Goal: Task Accomplishment & Management: Manage account settings

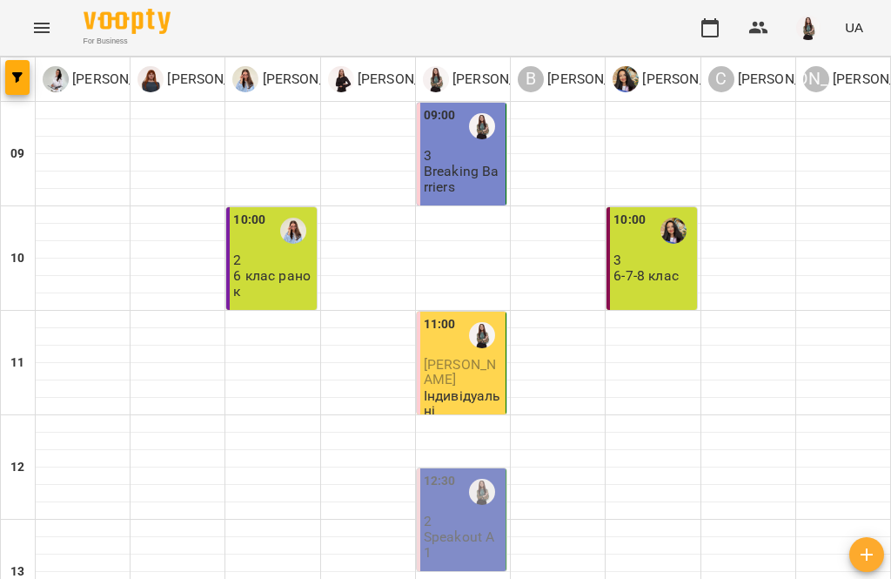
scroll to position [131, 0]
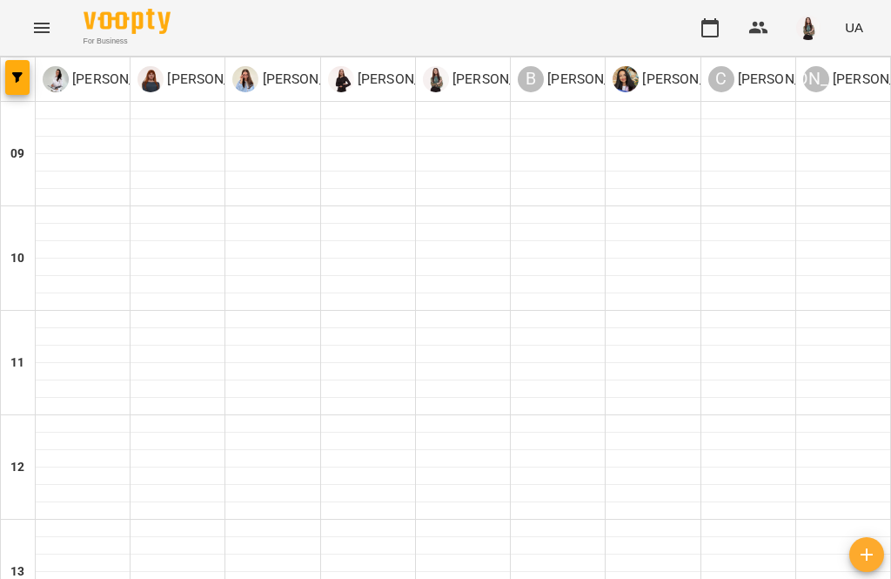
scroll to position [787, 0]
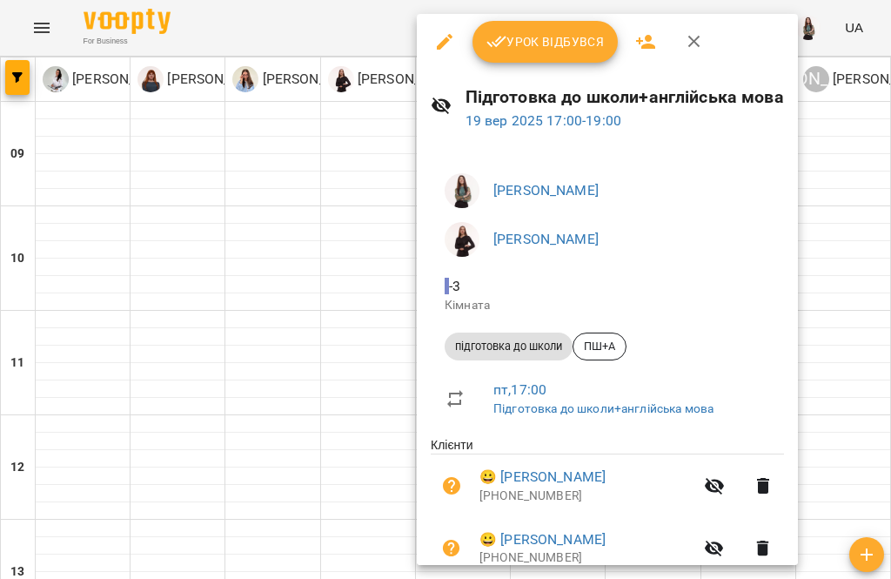
click at [653, 44] on icon "button" at bounding box center [646, 41] width 21 height 21
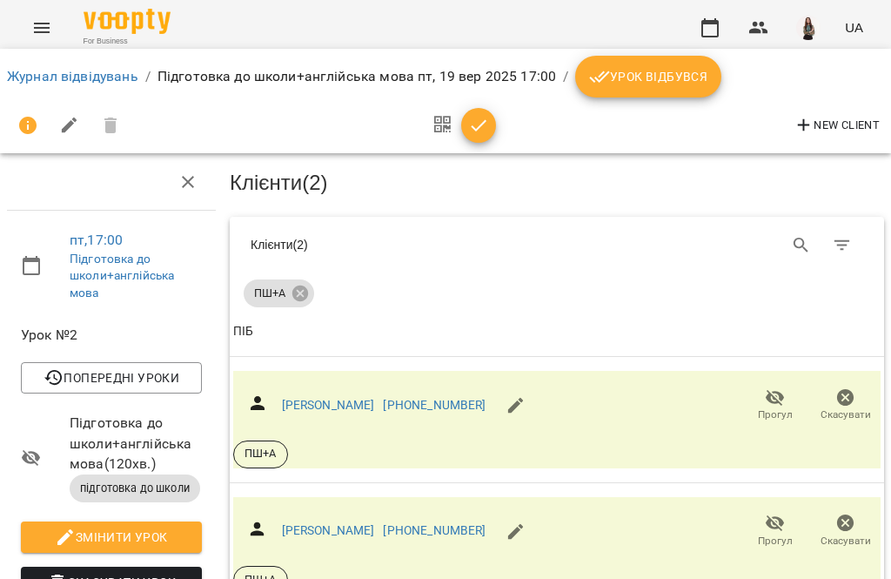
click at [375, 405] on link "Пожидаєва Вікторія Сергіївна" at bounding box center [328, 405] width 93 height 14
click at [854, 128] on span "New Client" at bounding box center [837, 125] width 86 height 21
select select "**"
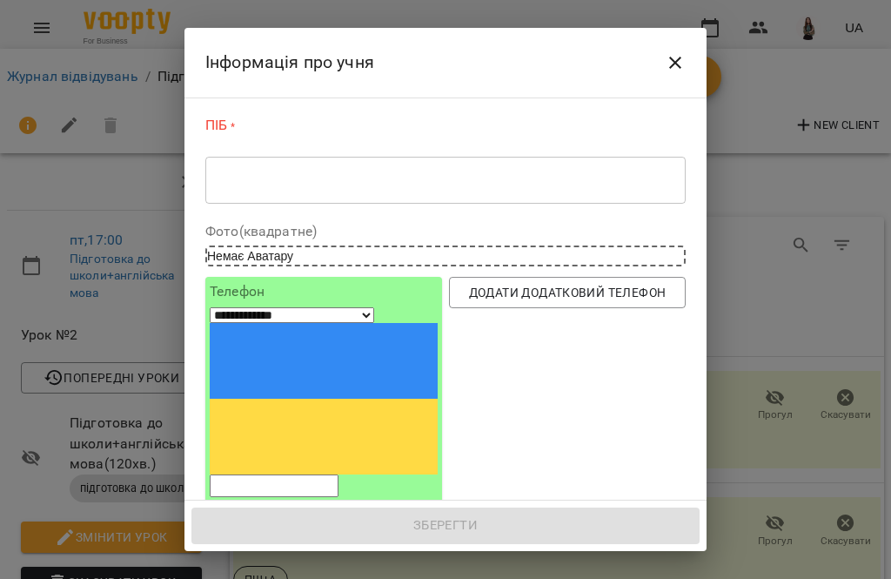
click at [547, 187] on textarea at bounding box center [446, 180] width 456 height 16
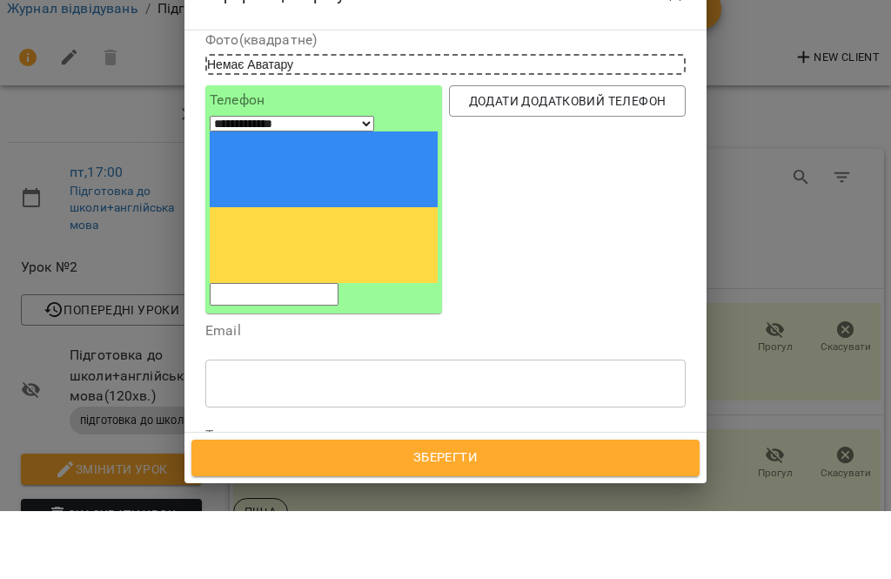
scroll to position [121, 0]
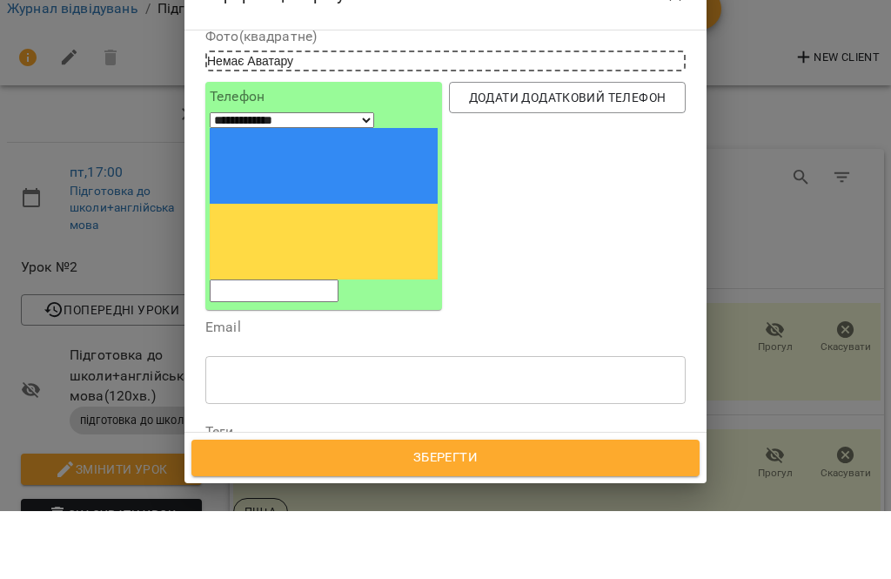
type textarea "**********"
click at [339, 347] on input "tel" at bounding box center [274, 358] width 129 height 23
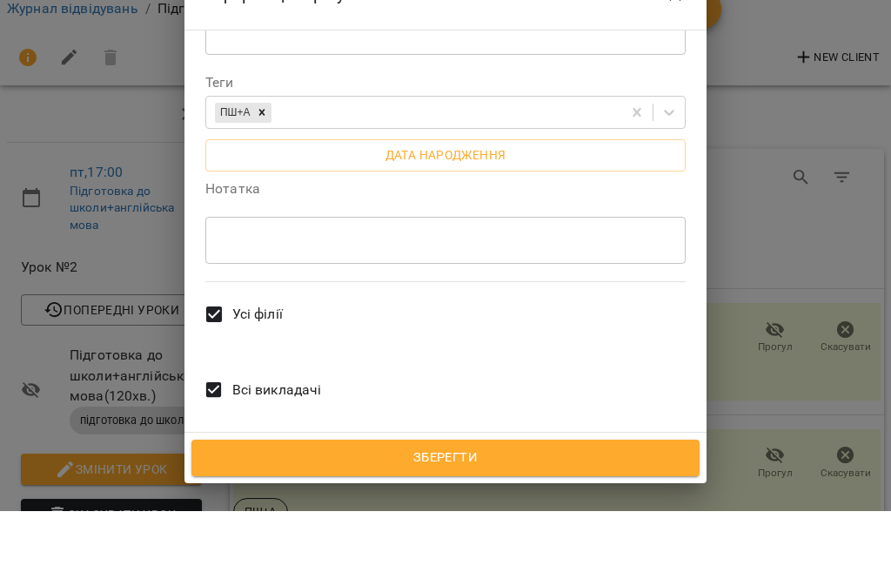
scroll to position [73, 0]
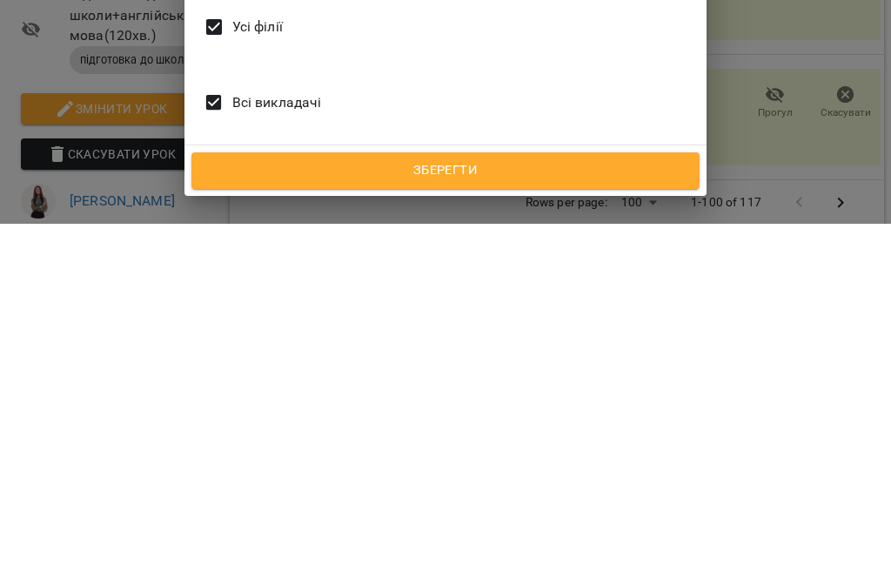
type input "**********"
click at [592, 515] on span "Зберегти" at bounding box center [446, 526] width 470 height 23
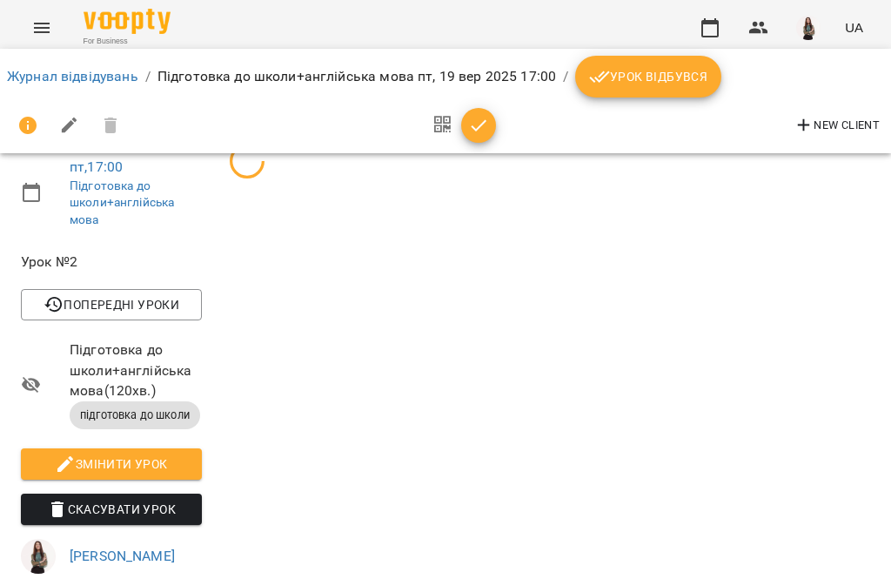
scroll to position [0, 0]
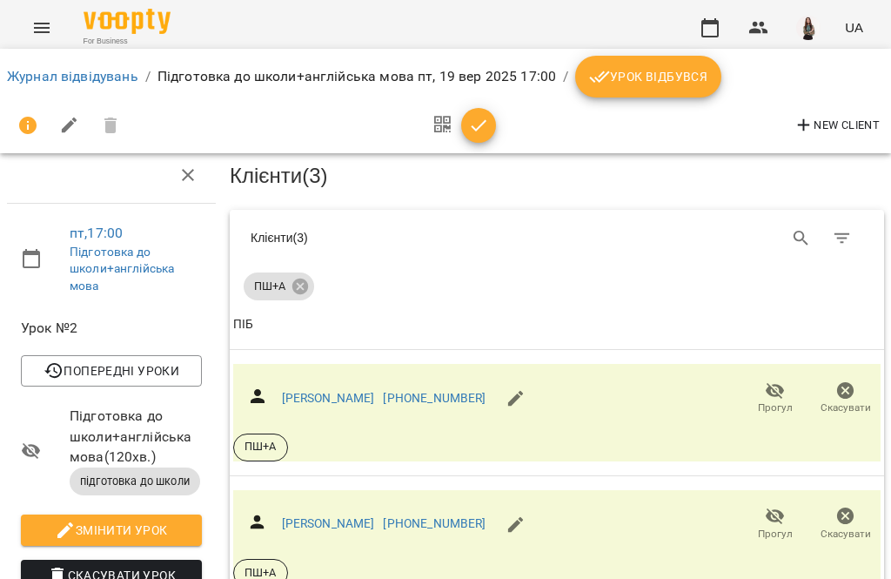
scroll to position [161, 0]
click at [53, 74] on link "Журнал відвідувань" at bounding box center [72, 76] width 131 height 17
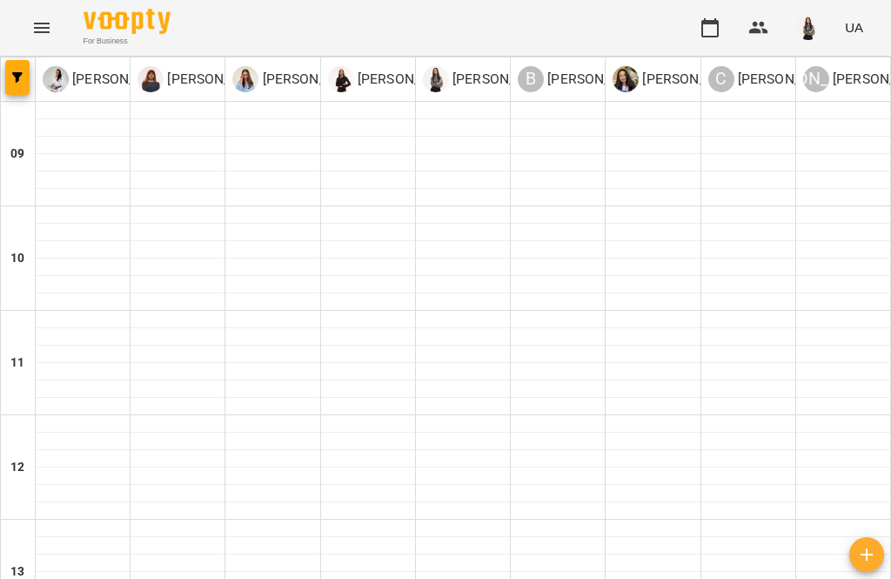
scroll to position [787, 0]
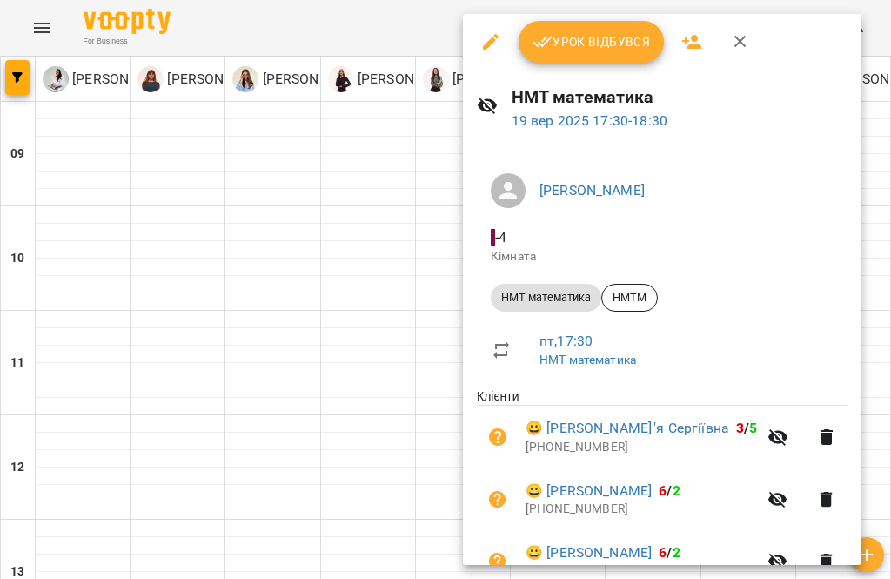
click at [693, 49] on icon "button" at bounding box center [692, 41] width 21 height 21
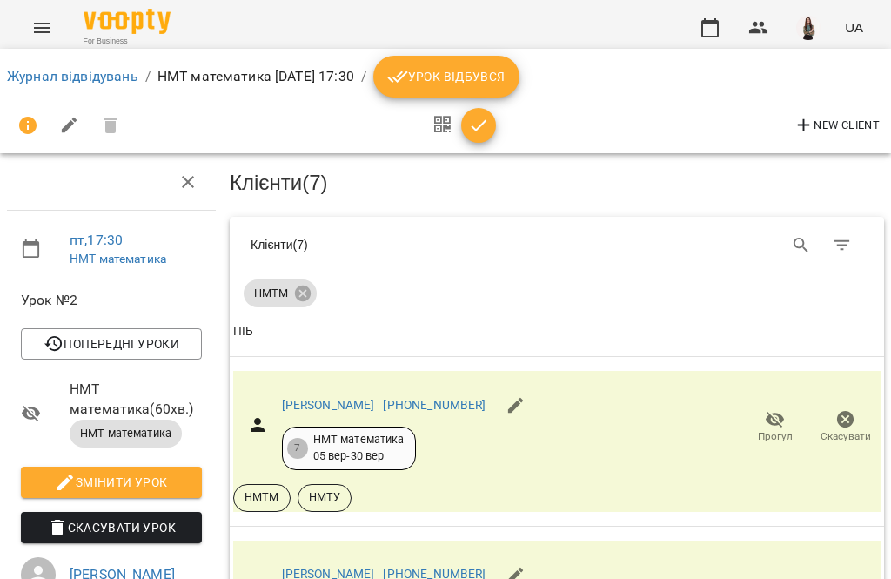
click at [858, 136] on button "New Client" at bounding box center [837, 125] width 95 height 28
select select "**"
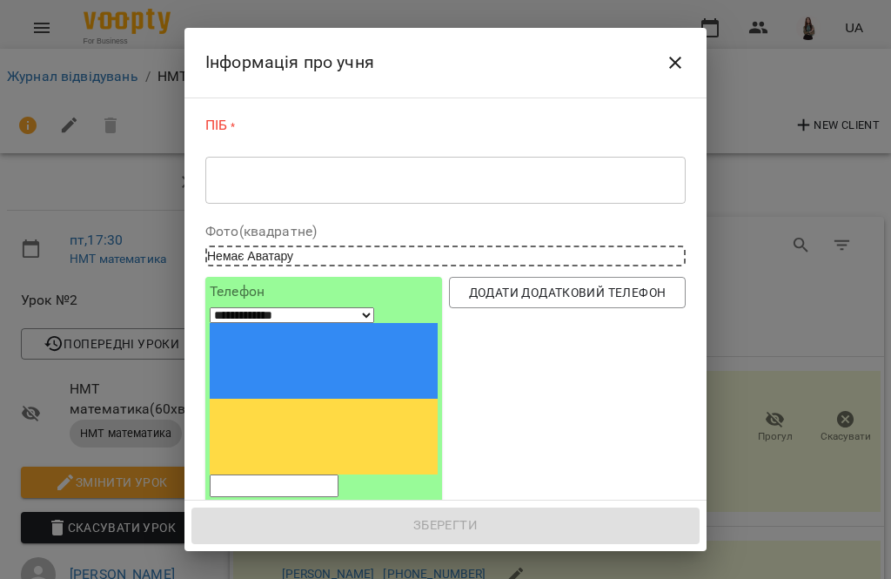
click at [482, 178] on textarea at bounding box center [446, 180] width 456 height 16
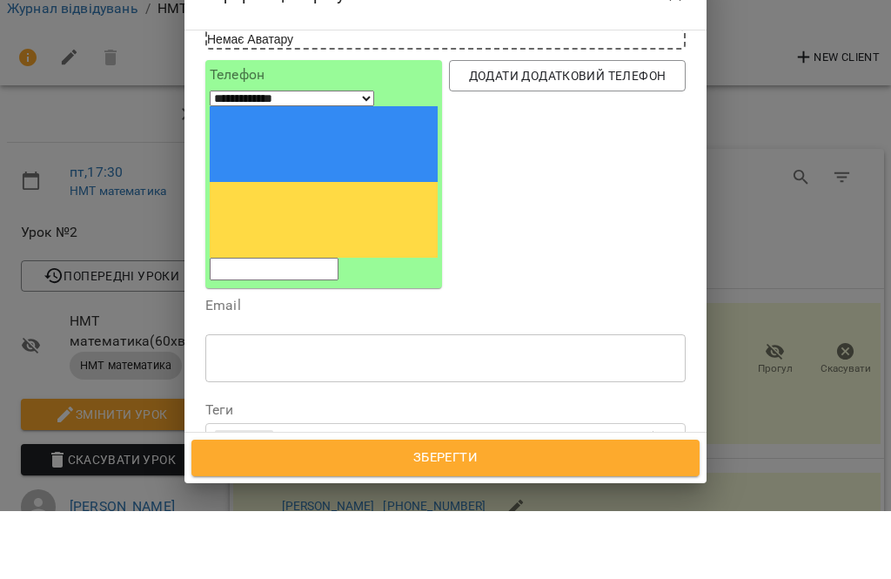
scroll to position [143, 0]
type textarea "**********"
click at [339, 326] on input "tel" at bounding box center [274, 337] width 129 height 23
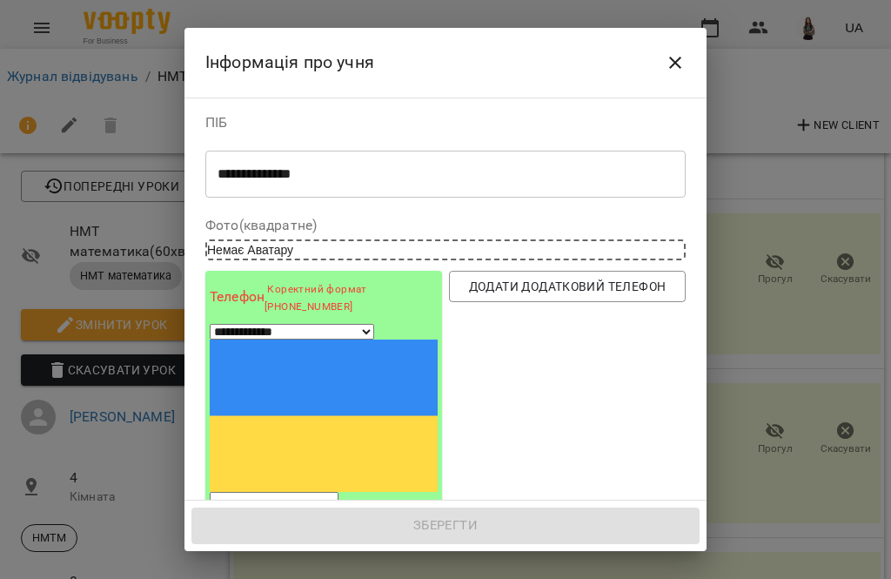
scroll to position [0, 0]
click at [339, 492] on input "**********" at bounding box center [274, 503] width 129 height 23
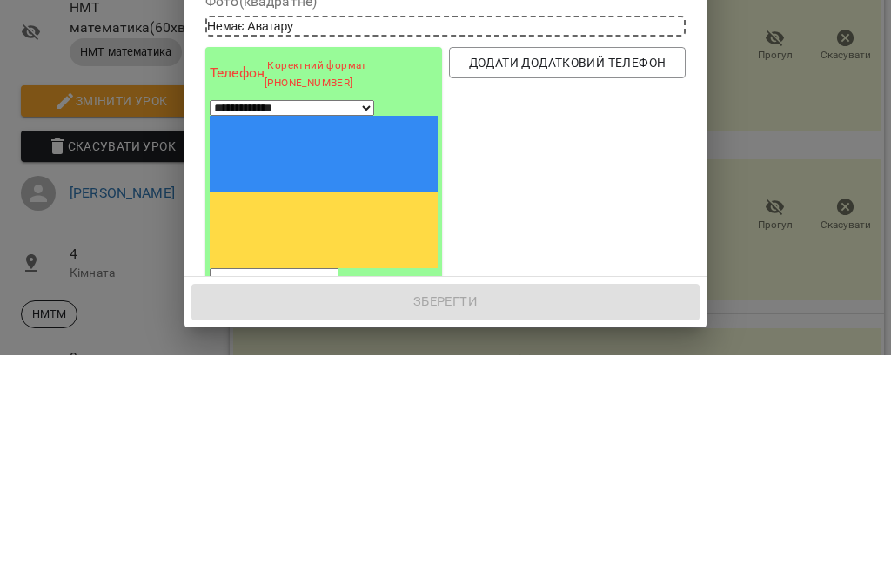
click at [321, 492] on input "**********" at bounding box center [274, 503] width 129 height 23
click at [293, 492] on input "**********" at bounding box center [274, 503] width 129 height 23
type input "**********"
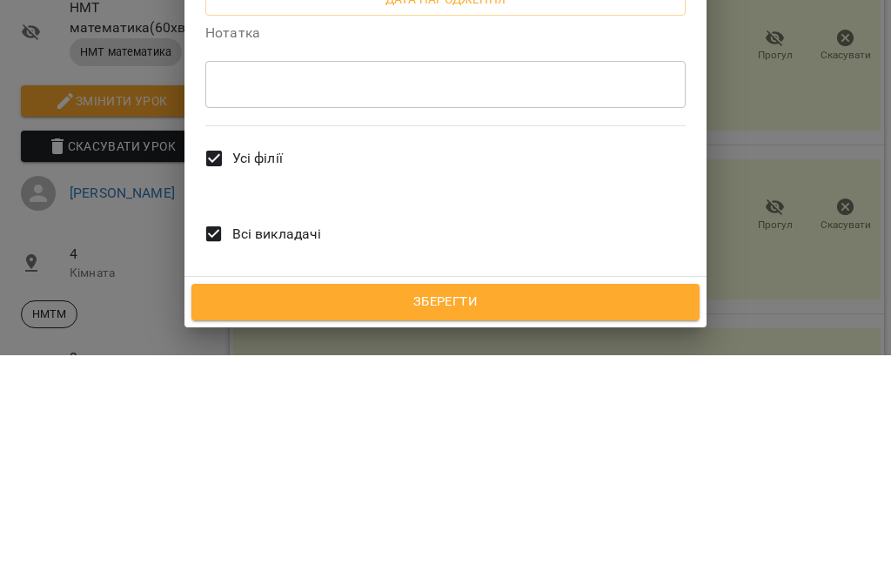
scroll to position [381, 0]
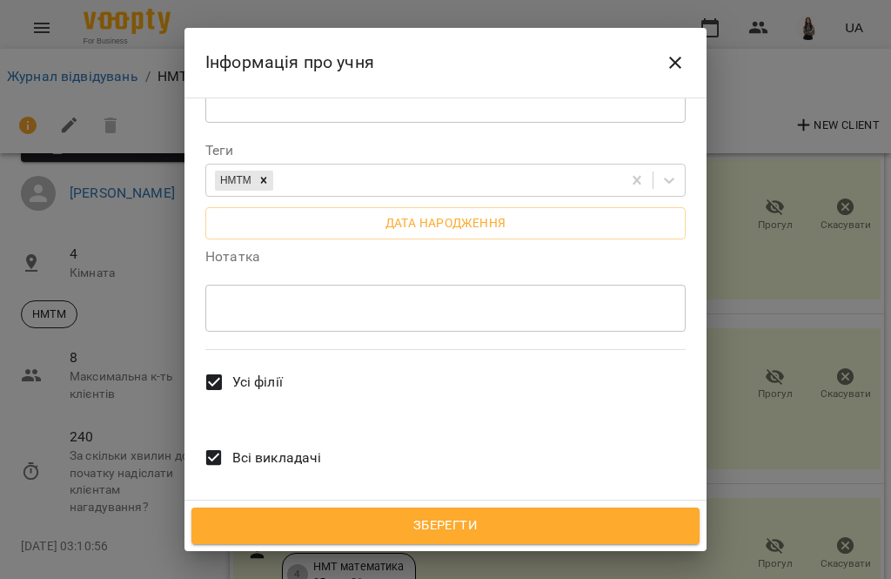
click at [543, 508] on button "Зберегти" at bounding box center [446, 526] width 508 height 37
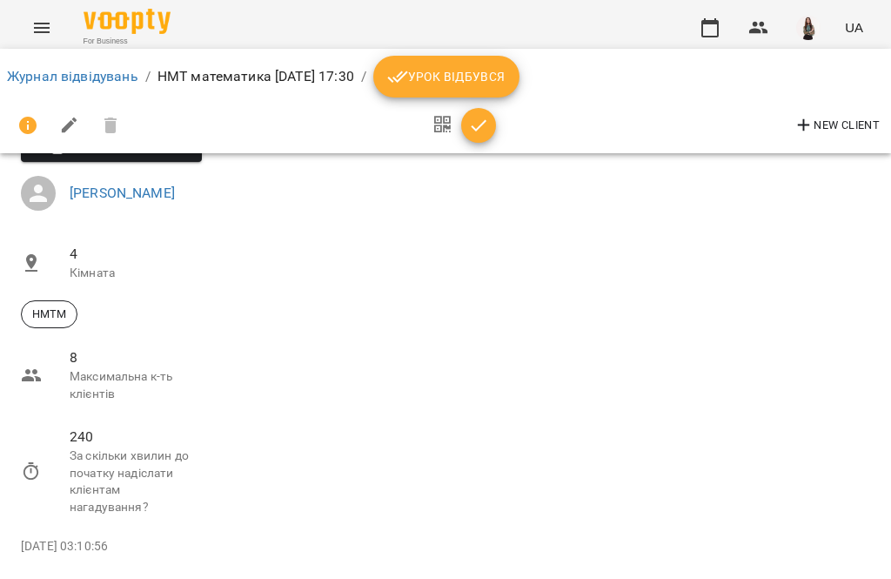
scroll to position [0, 0]
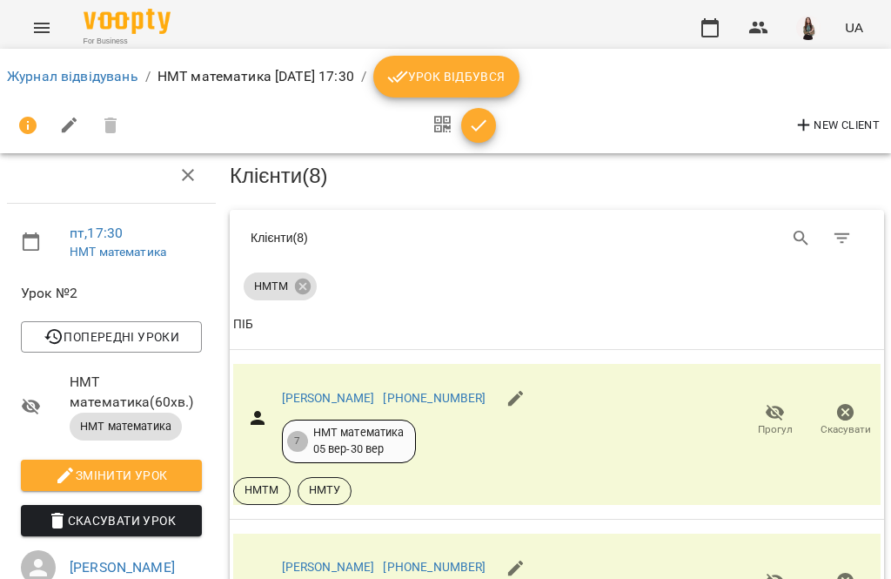
scroll to position [1149, 0]
click at [23, 78] on link "Журнал відвідувань" at bounding box center [72, 76] width 131 height 17
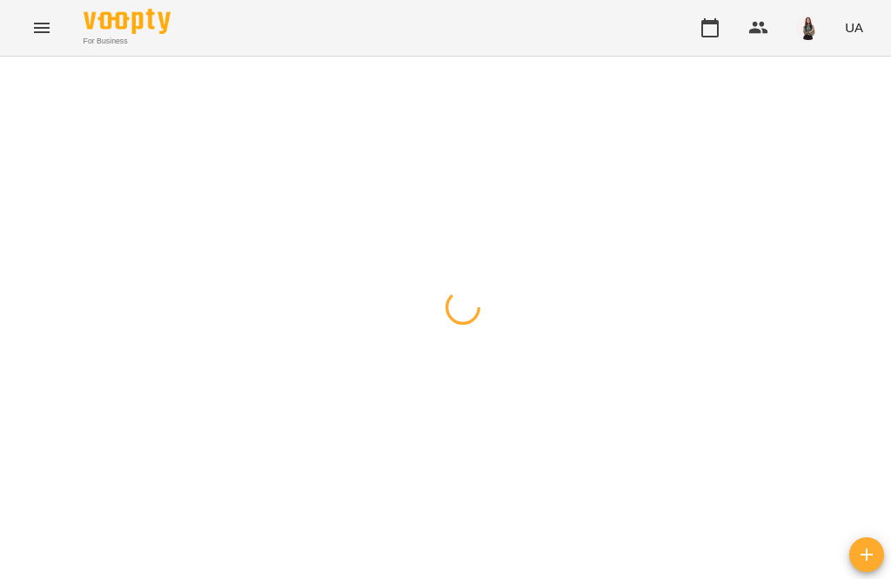
click at [50, 18] on icon "Menu" at bounding box center [41, 27] width 21 height 21
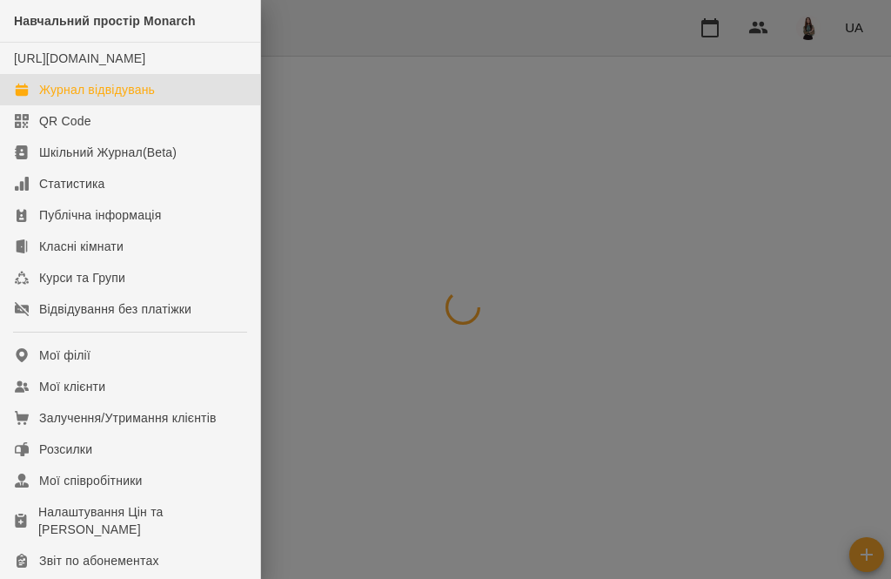
click at [29, 104] on link "Журнал відвідувань" at bounding box center [130, 89] width 260 height 31
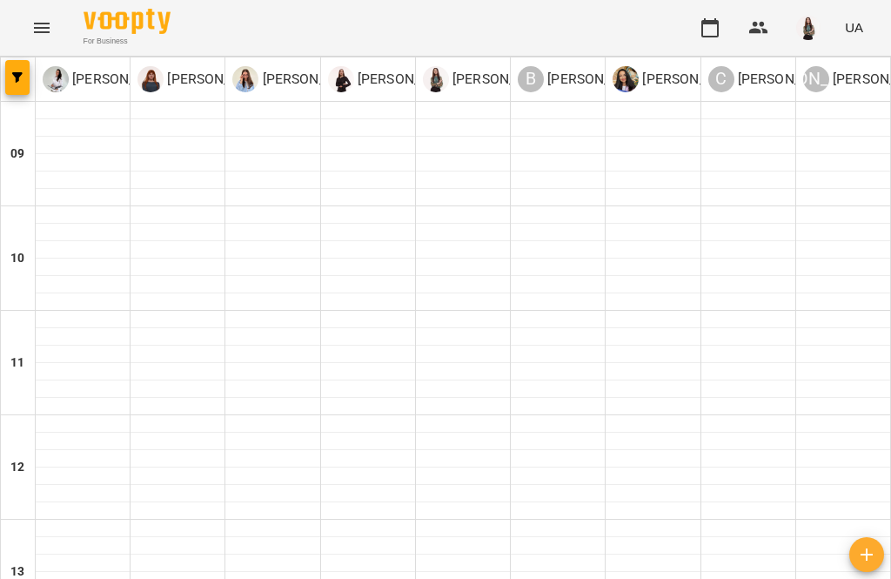
click at [466, 461] on div at bounding box center [463, 458] width 94 height 17
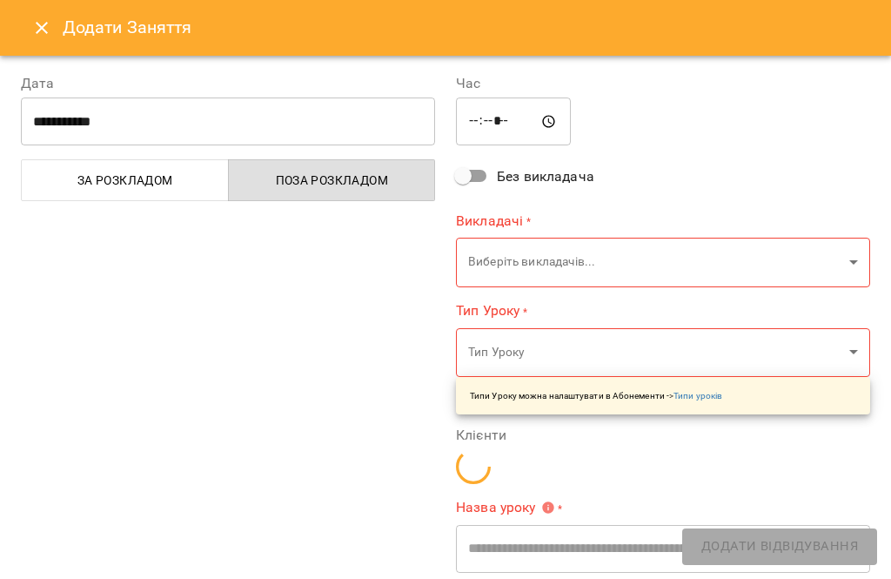
type input "**********"
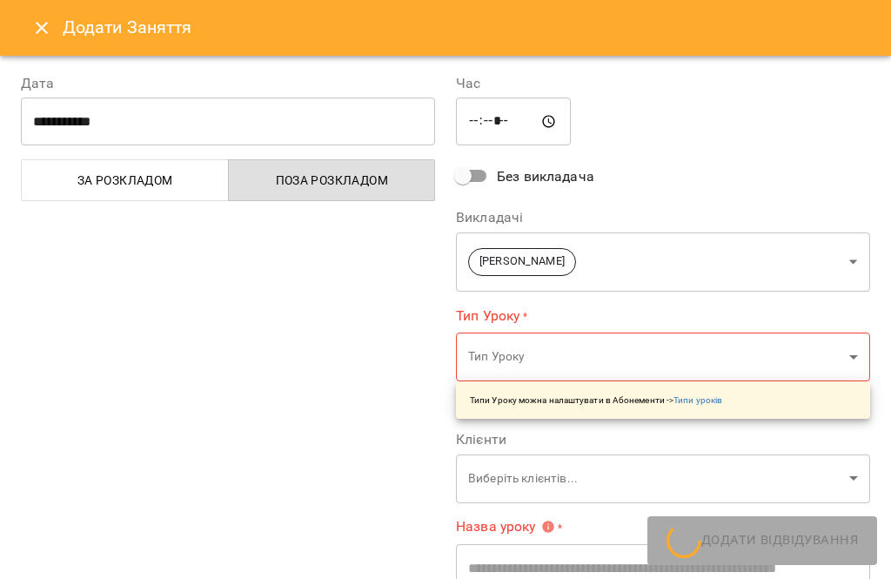
click at [446, 492] on div "**********" at bounding box center [663, 449] width 435 height 795
click at [56, 37] on button "Close" at bounding box center [42, 28] width 42 height 42
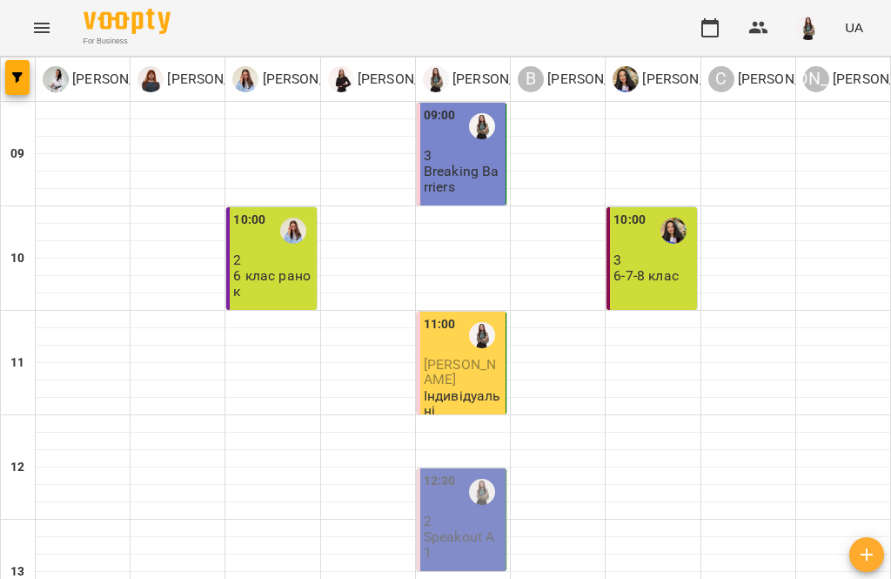
click at [278, 287] on p "6 клас ранок" at bounding box center [272, 283] width 79 height 30
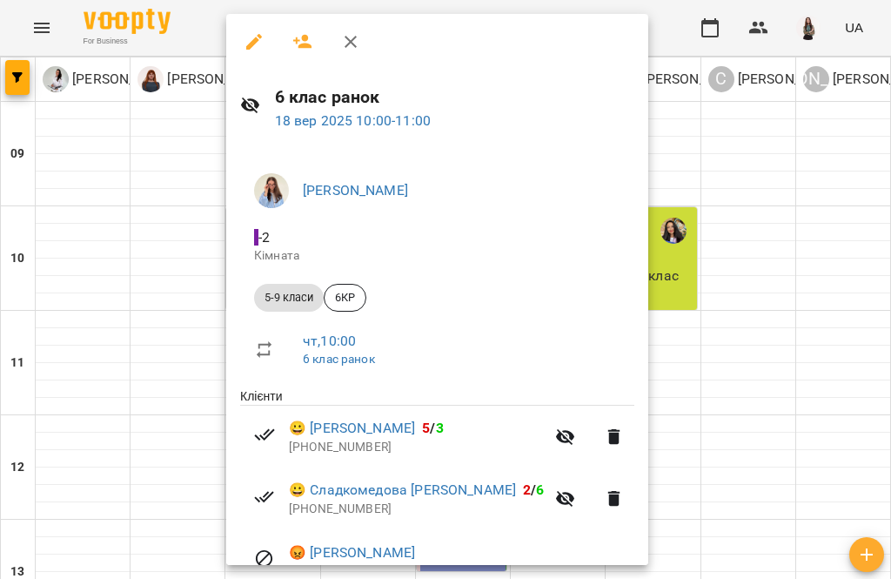
click at [352, 50] on icon "button" at bounding box center [350, 41] width 21 height 21
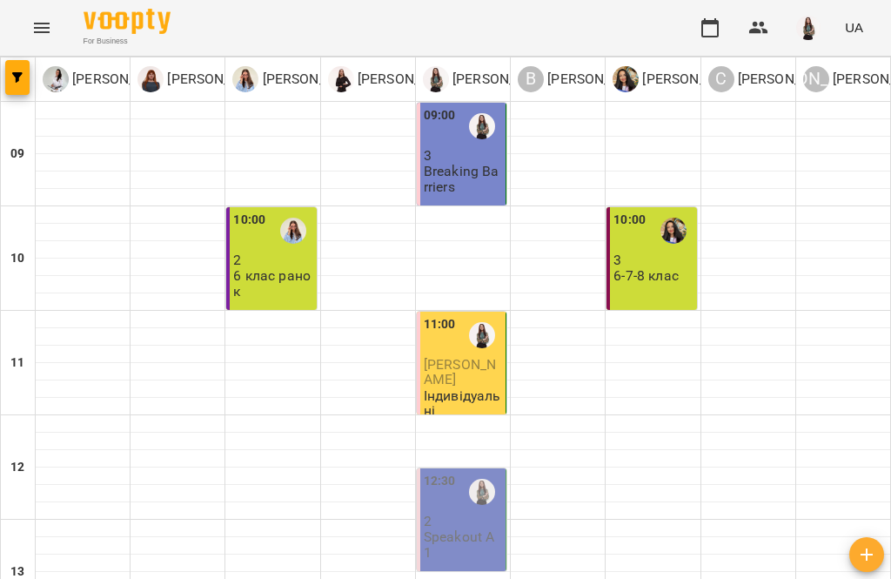
click at [670, 289] on div "10:00 3 6-7-8 клас" at bounding box center [652, 258] width 90 height 103
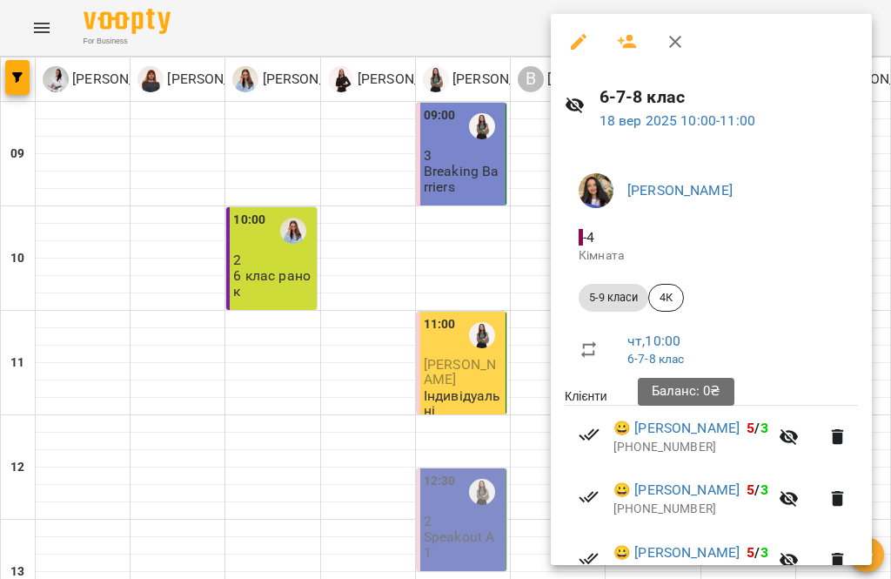
click at [679, 37] on icon "button" at bounding box center [675, 41] width 21 height 21
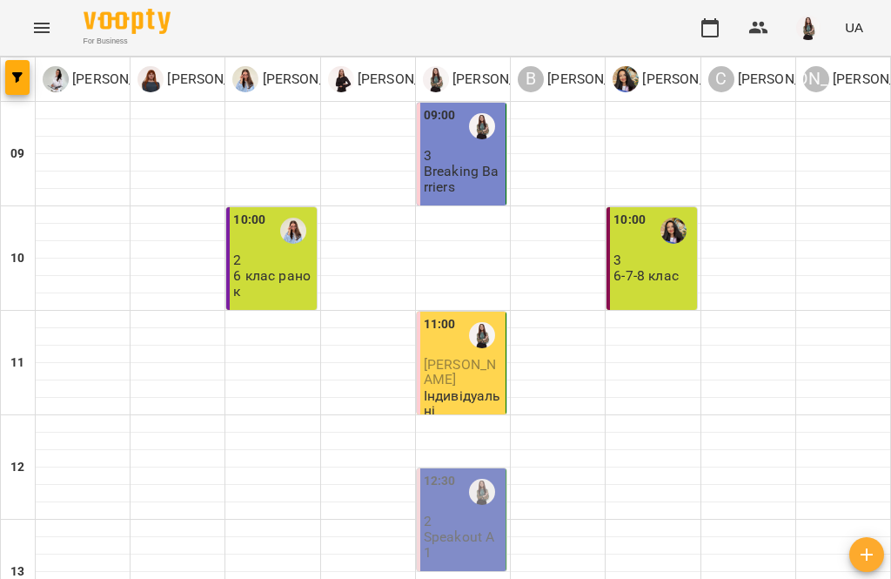
scroll to position [217, 0]
click at [468, 529] on p "Speakout A1" at bounding box center [463, 544] width 78 height 30
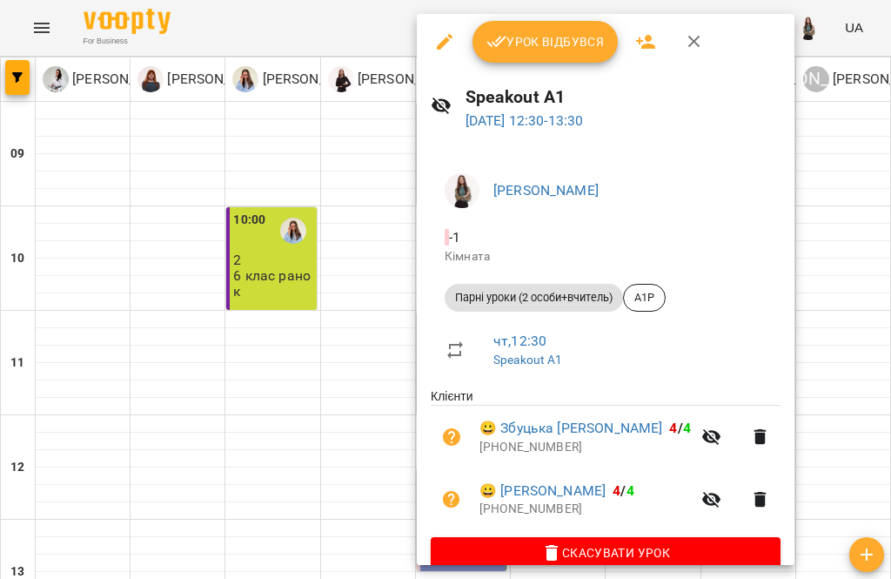
click at [710, 45] on button "button" at bounding box center [695, 42] width 42 height 42
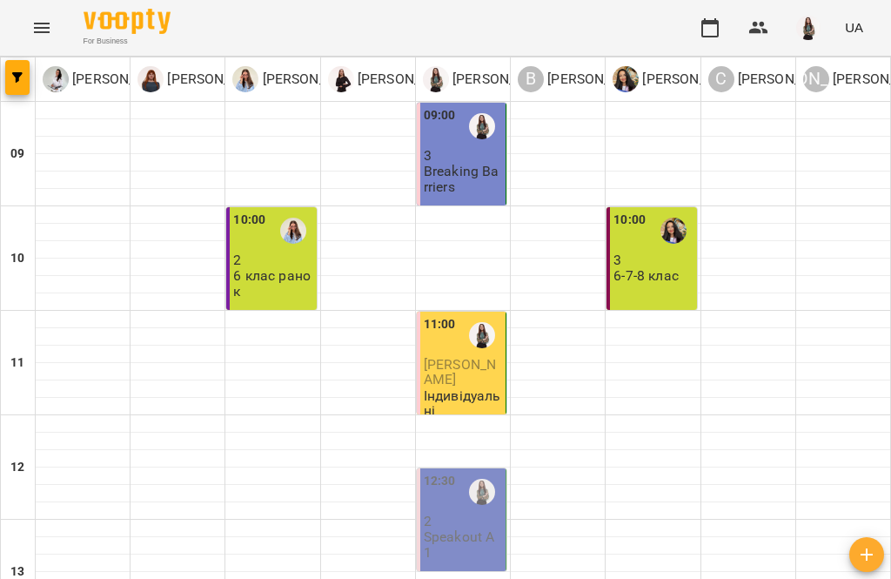
scroll to position [67, 0]
click at [680, 211] on div "10:00 3 6-7-8 клас" at bounding box center [653, 248] width 79 height 74
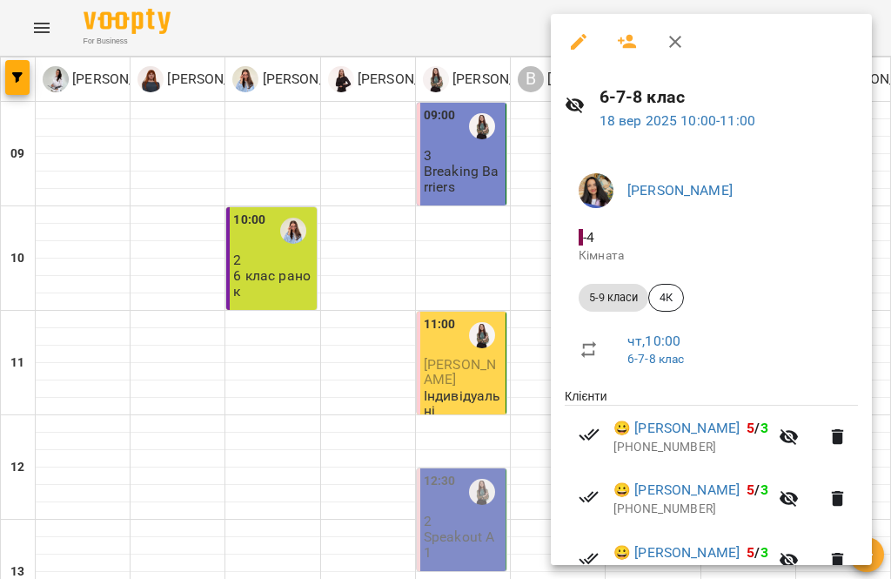
scroll to position [0, 0]
click at [672, 44] on icon "button" at bounding box center [675, 42] width 12 height 12
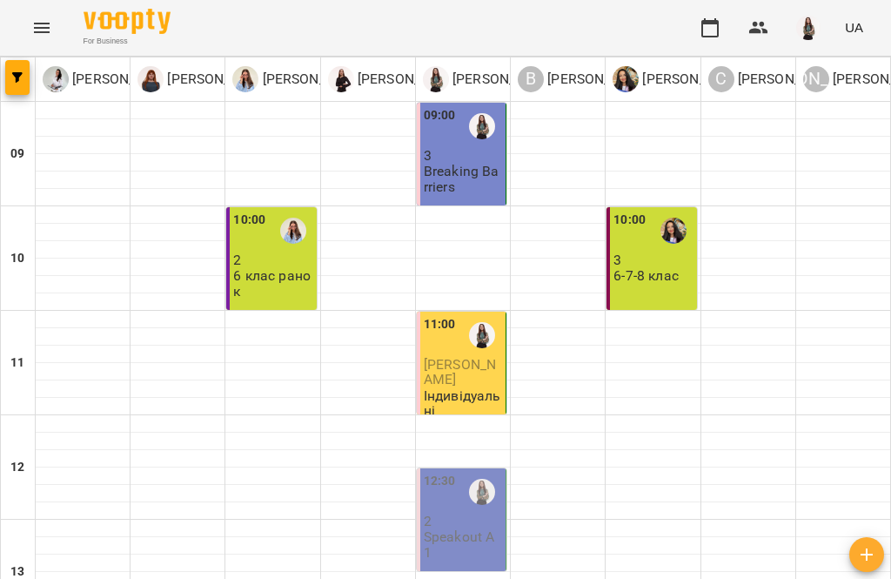
scroll to position [341, 0]
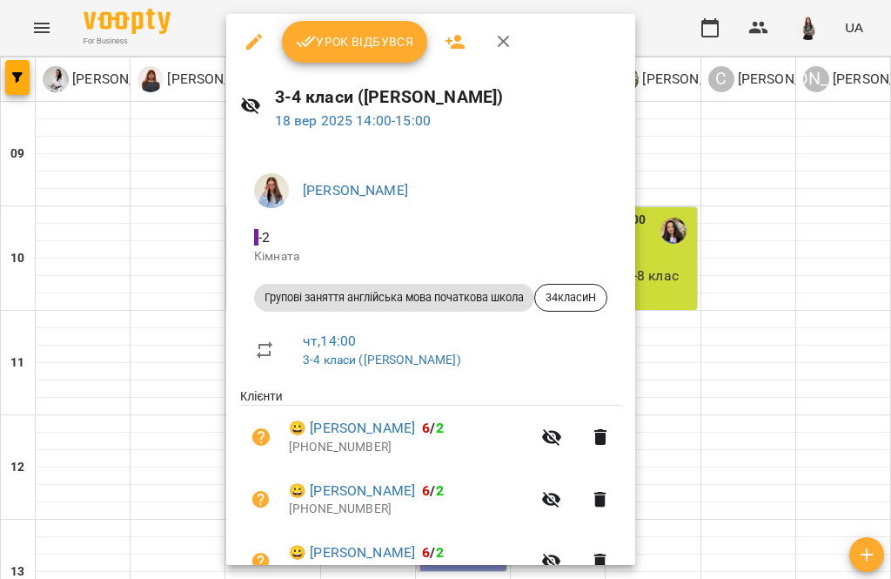
scroll to position [0, 0]
click at [504, 57] on button "button" at bounding box center [504, 42] width 42 height 42
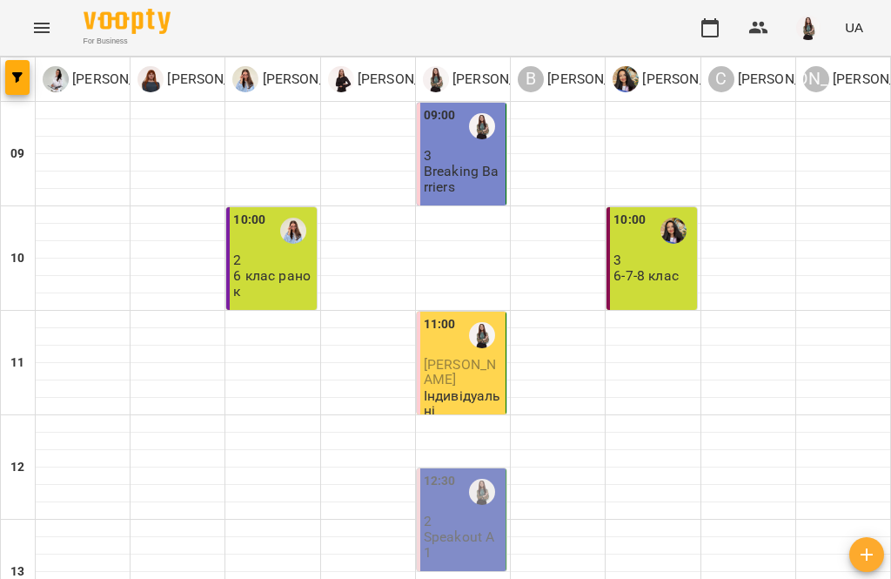
scroll to position [441, 0]
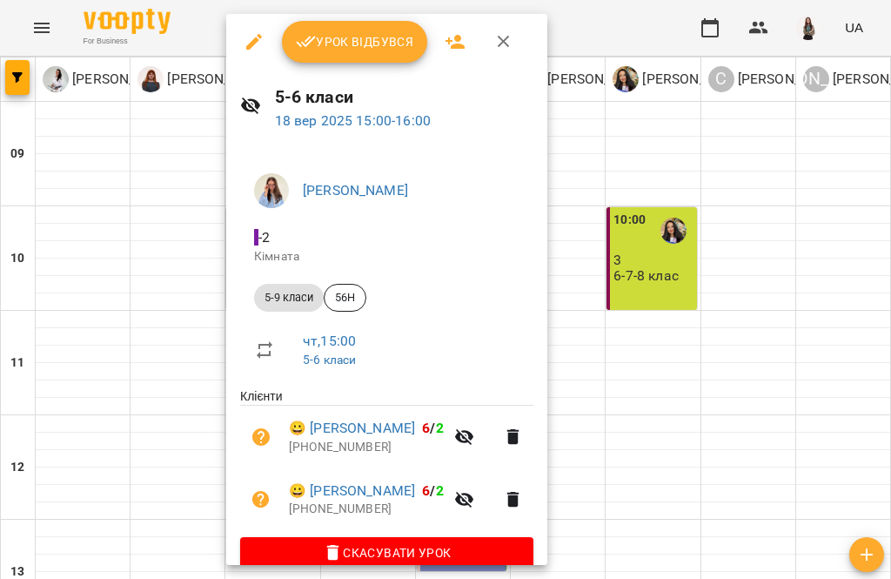
click at [511, 42] on icon "button" at bounding box center [504, 41] width 21 height 21
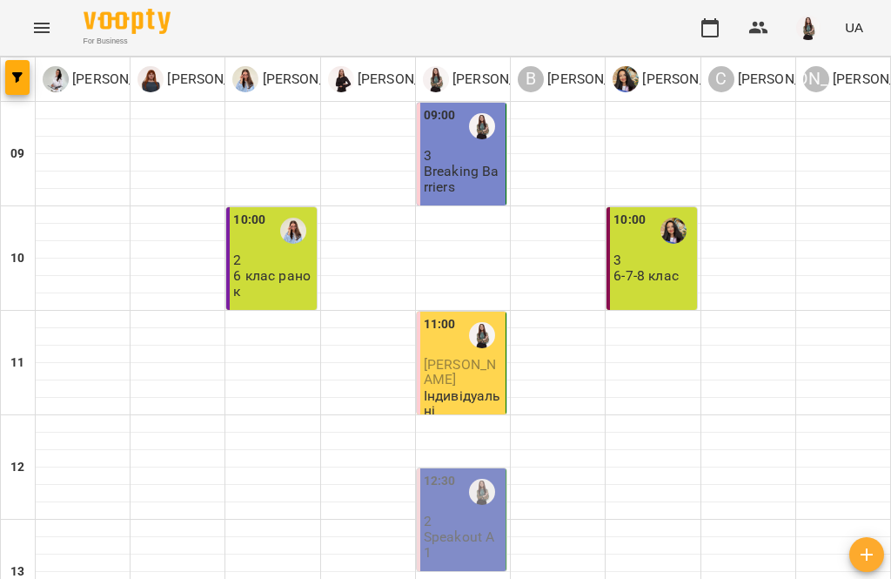
scroll to position [519, 0]
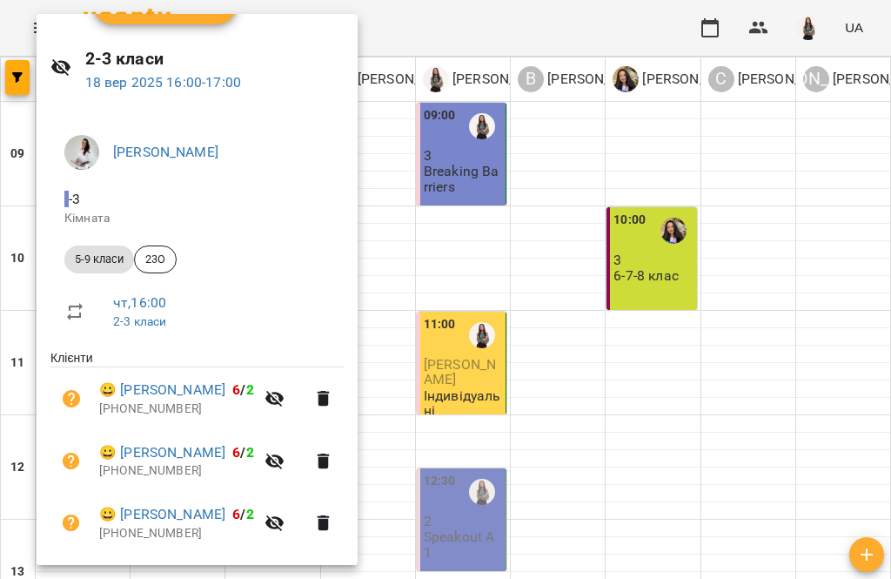
scroll to position [16, 0]
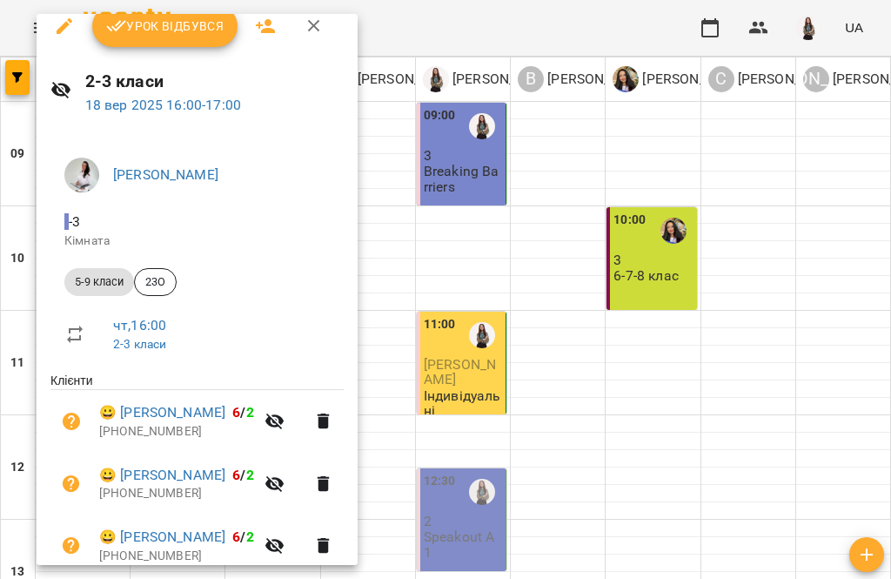
click at [312, 37] on button "button" at bounding box center [314, 26] width 42 height 42
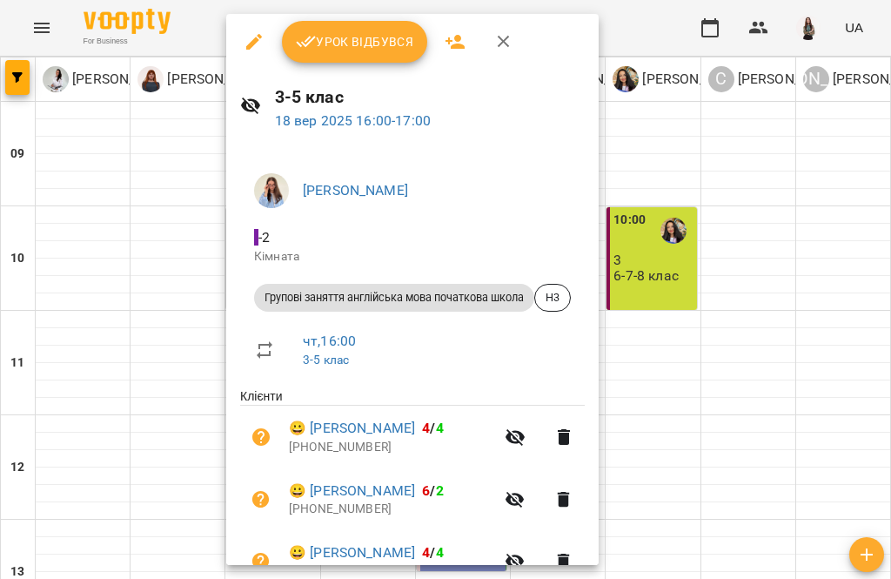
scroll to position [0, 0]
click at [502, 41] on icon "button" at bounding box center [504, 42] width 12 height 12
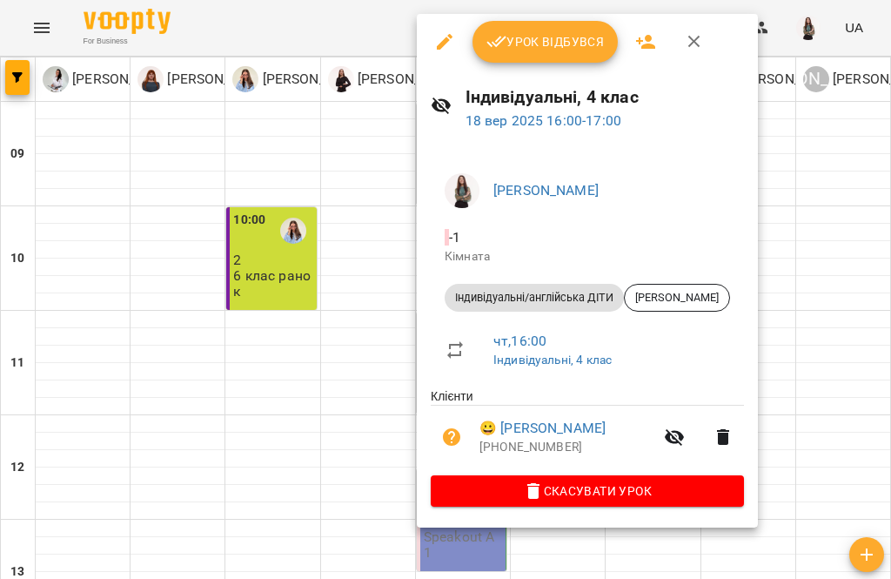
click at [548, 429] on link "😀 [PERSON_NAME]" at bounding box center [543, 428] width 126 height 21
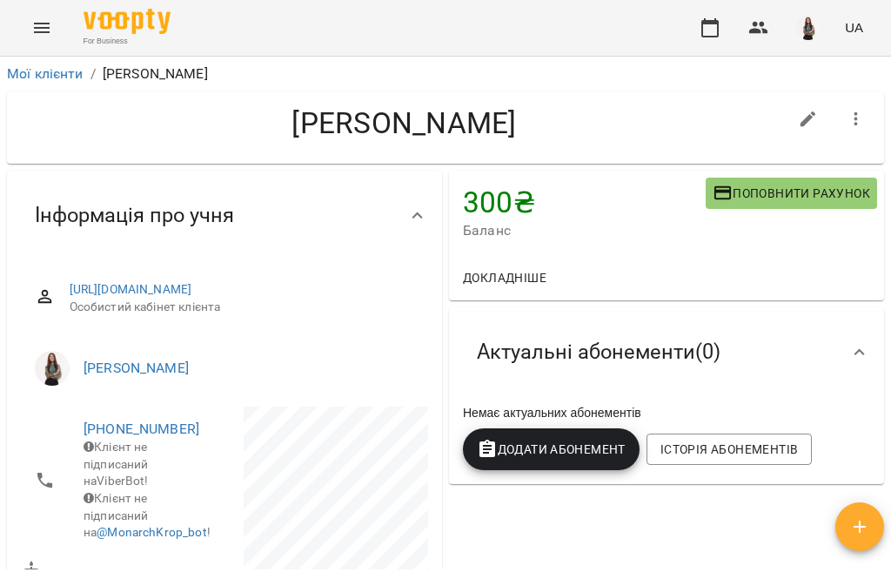
click at [57, 71] on link "Мої клієнти" at bounding box center [45, 73] width 77 height 17
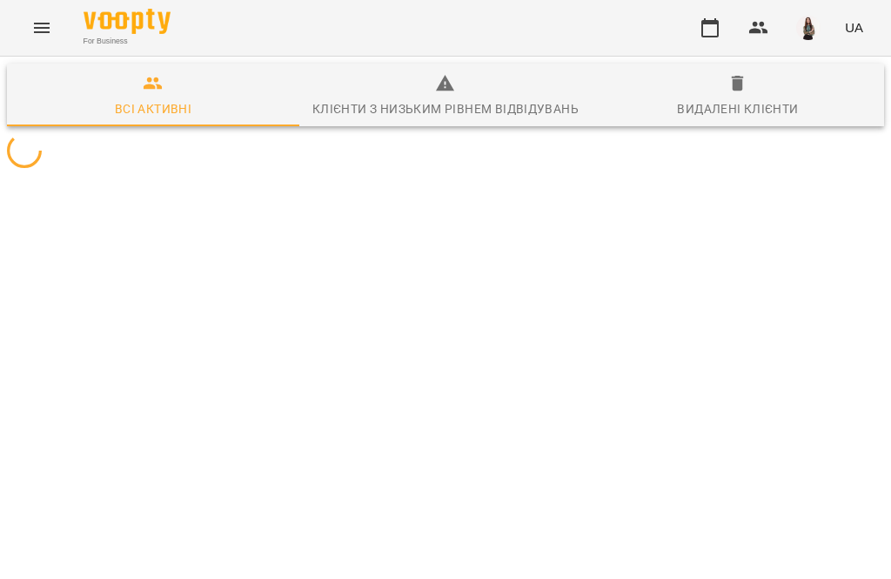
click at [53, 37] on button "Menu" at bounding box center [42, 28] width 42 height 42
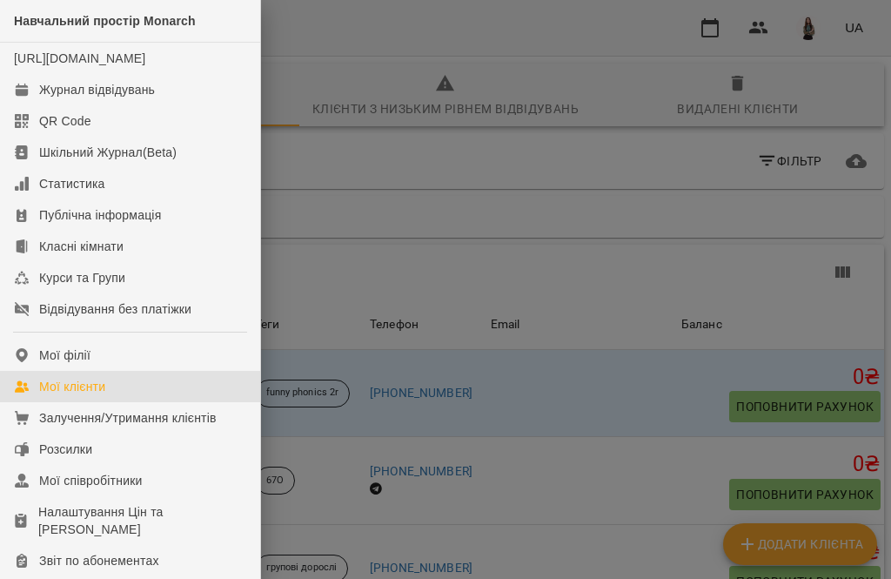
click at [162, 105] on link "Журнал відвідувань" at bounding box center [130, 89] width 260 height 31
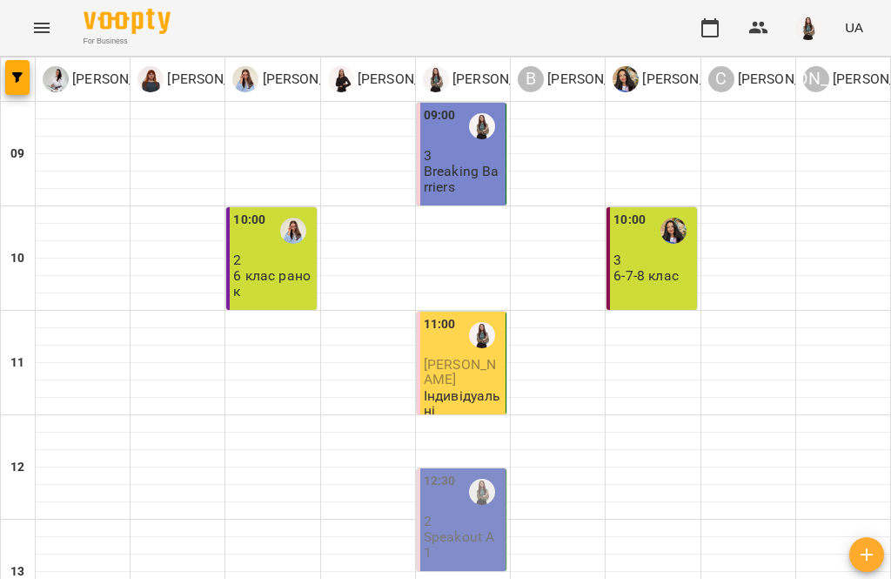
scroll to position [562, 0]
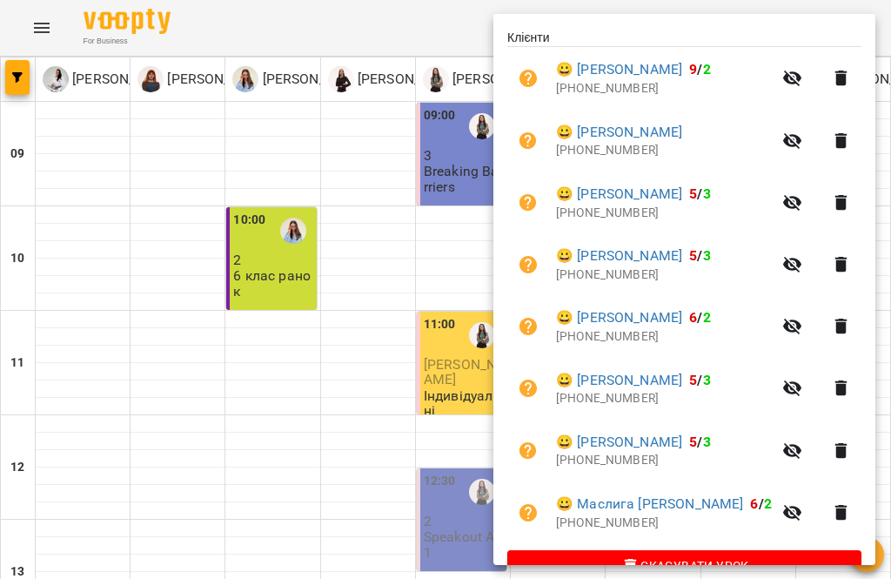
scroll to position [359, 0]
click at [384, 245] on div at bounding box center [445, 289] width 891 height 579
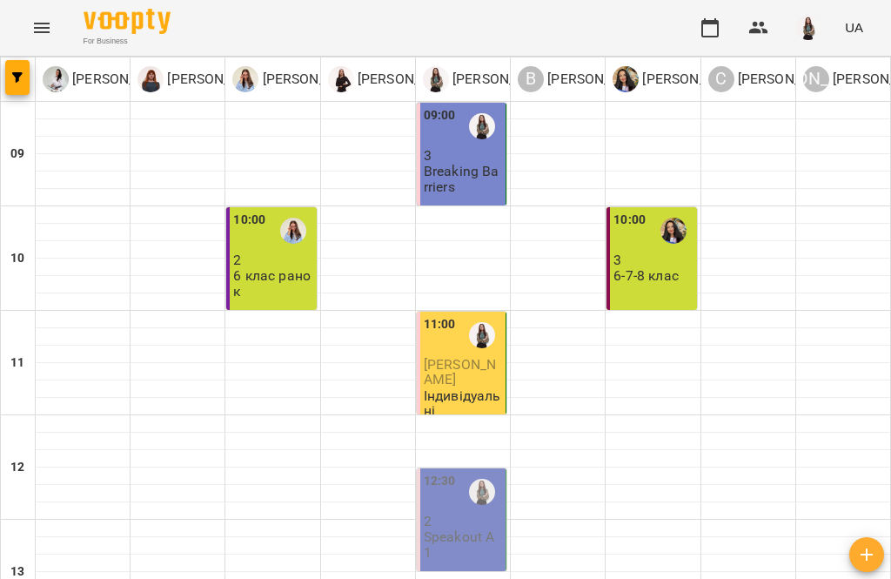
scroll to position [665, 0]
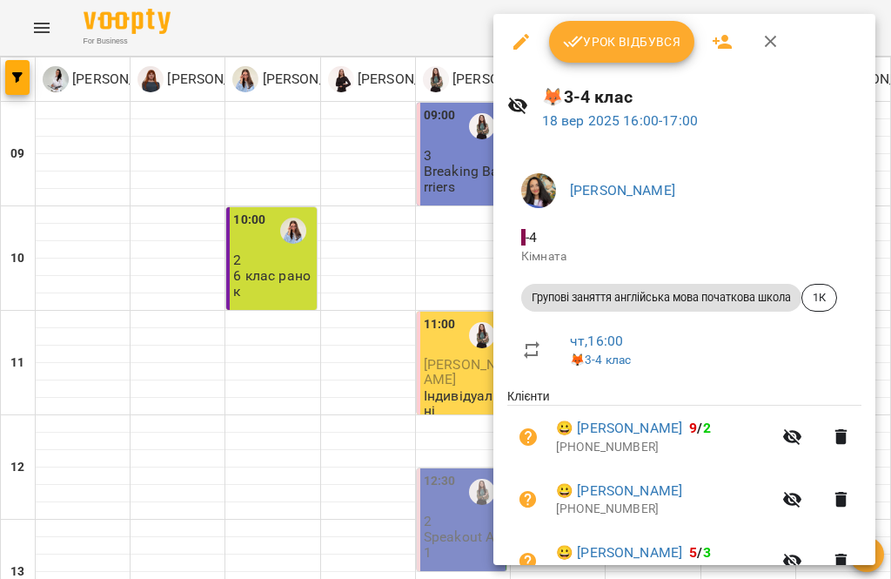
click at [776, 43] on icon "button" at bounding box center [771, 41] width 21 height 21
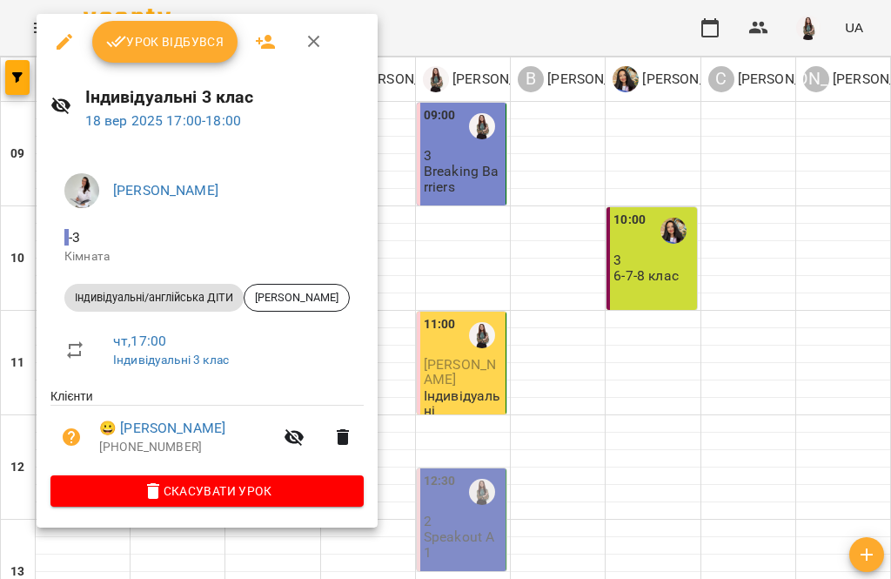
click at [220, 434] on link "😀 [PERSON_NAME]" at bounding box center [162, 428] width 126 height 21
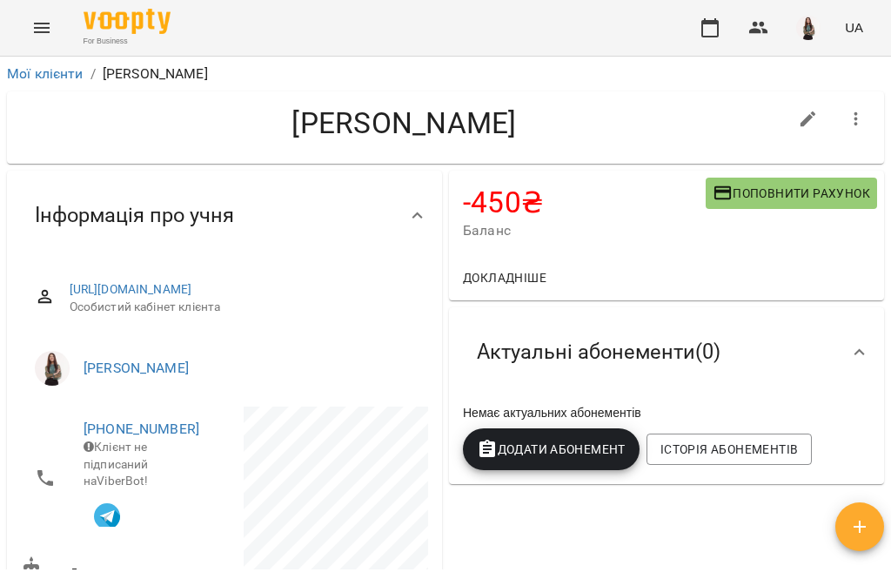
click at [30, 43] on button "Menu" at bounding box center [42, 28] width 42 height 42
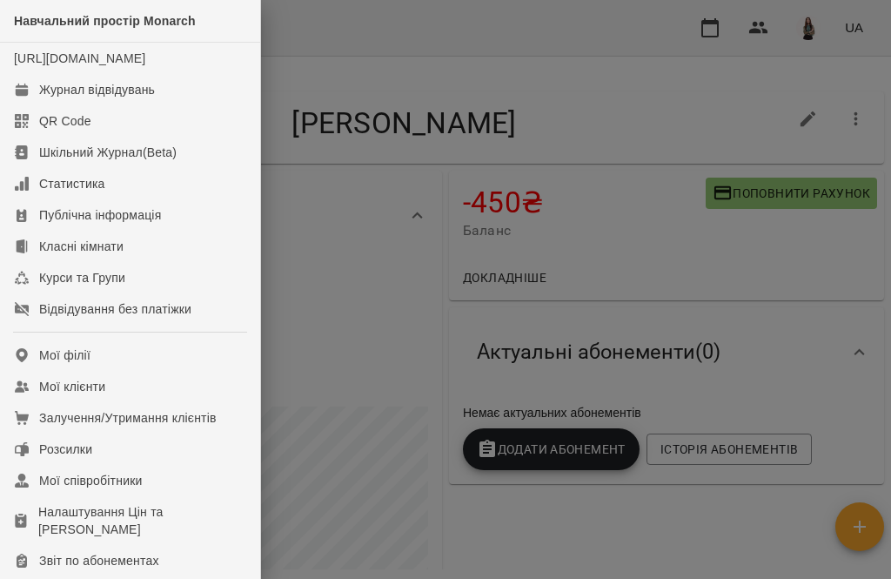
click at [152, 98] on div "Журнал відвідувань" at bounding box center [97, 89] width 116 height 17
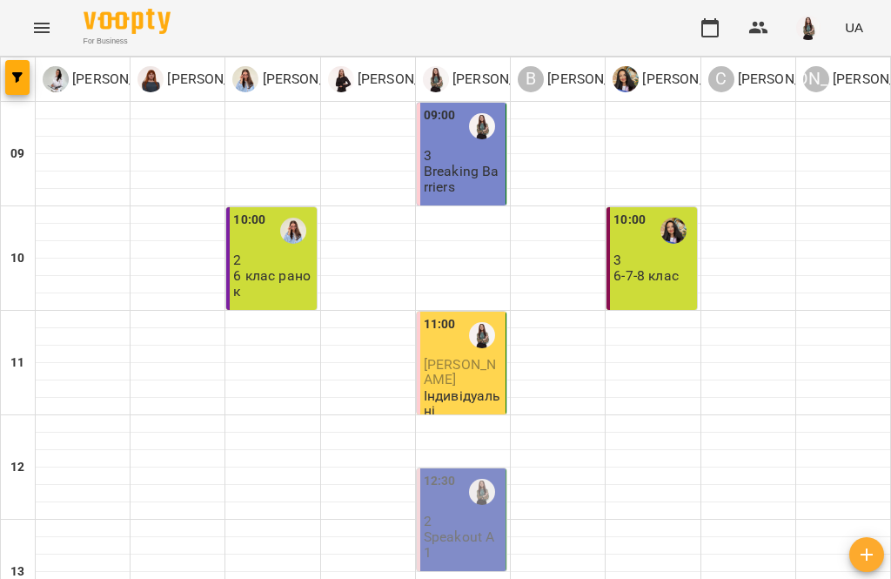
scroll to position [602, 0]
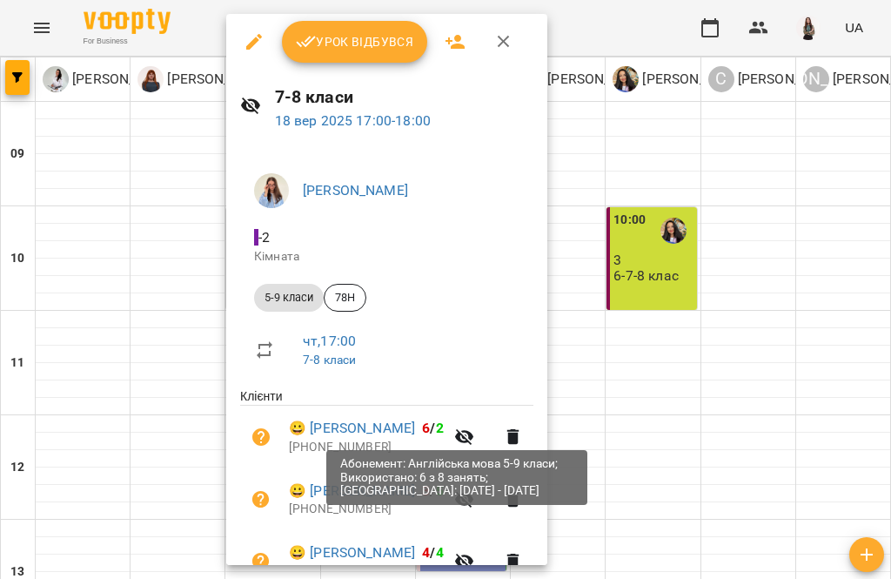
scroll to position [0, 0]
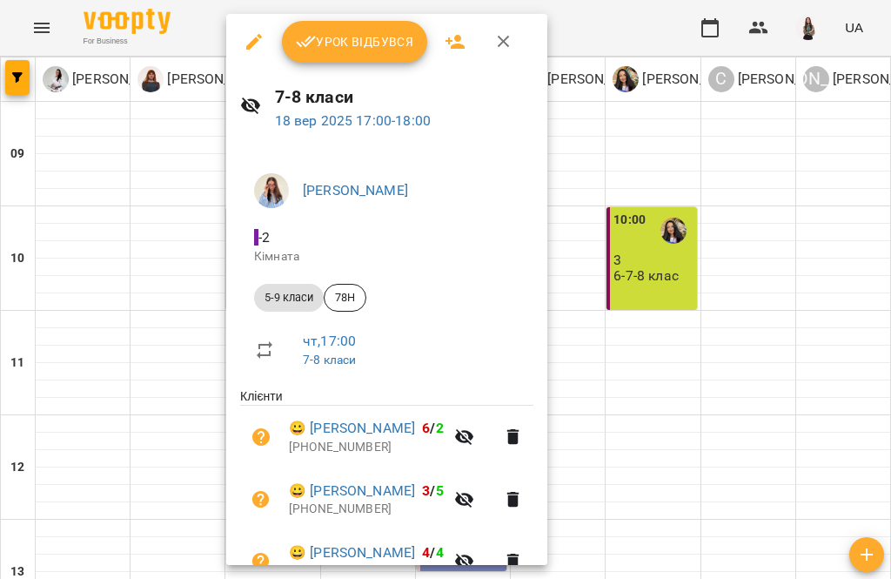
click at [508, 44] on icon "button" at bounding box center [504, 41] width 21 height 21
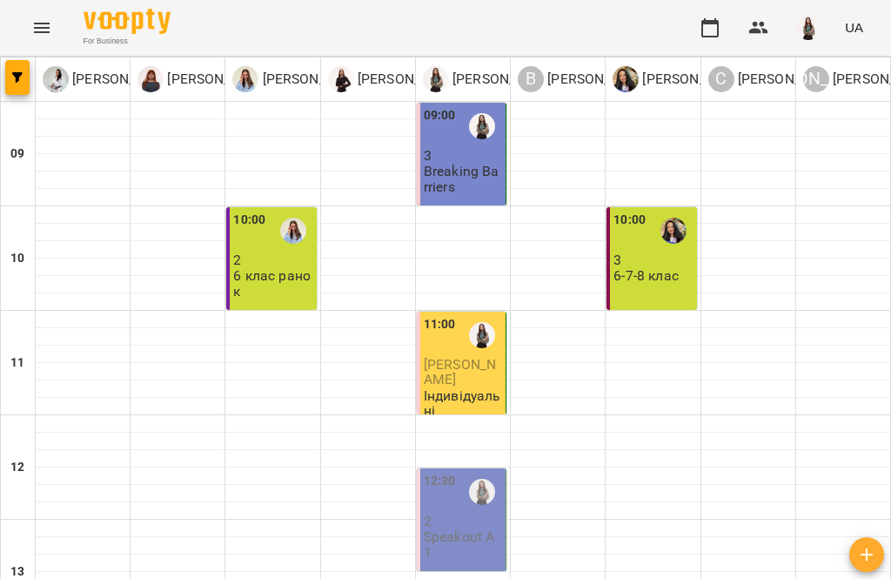
scroll to position [639, 0]
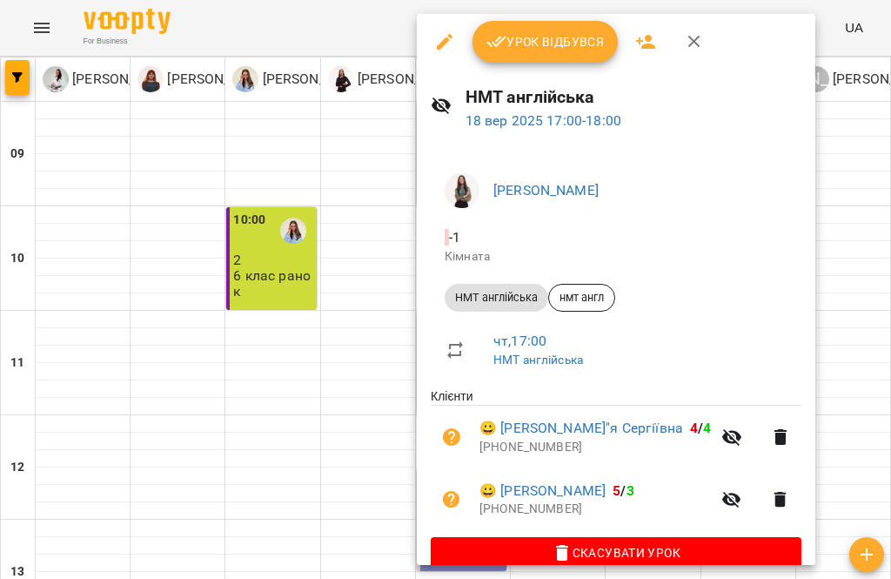
click at [707, 39] on button "button" at bounding box center [695, 42] width 42 height 42
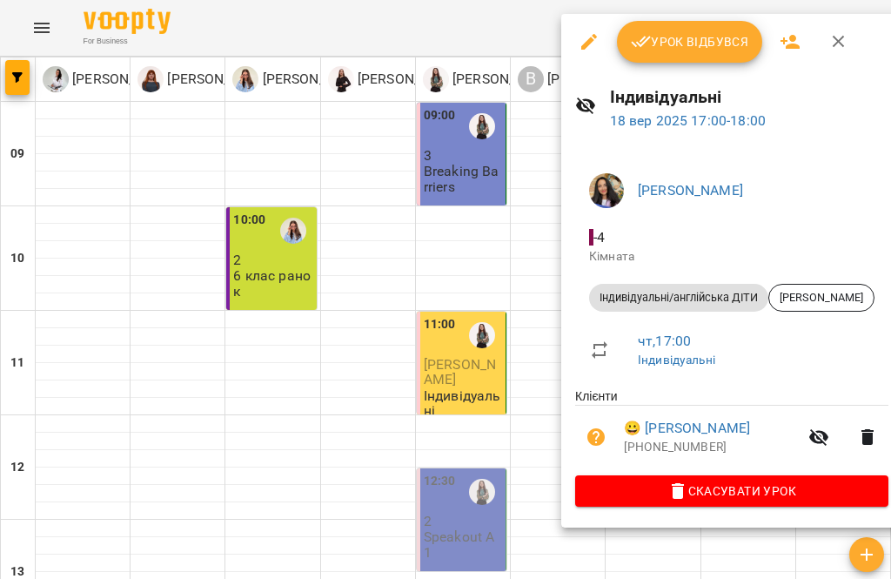
click at [708, 425] on link "😀 [PERSON_NAME]" at bounding box center [687, 428] width 126 height 21
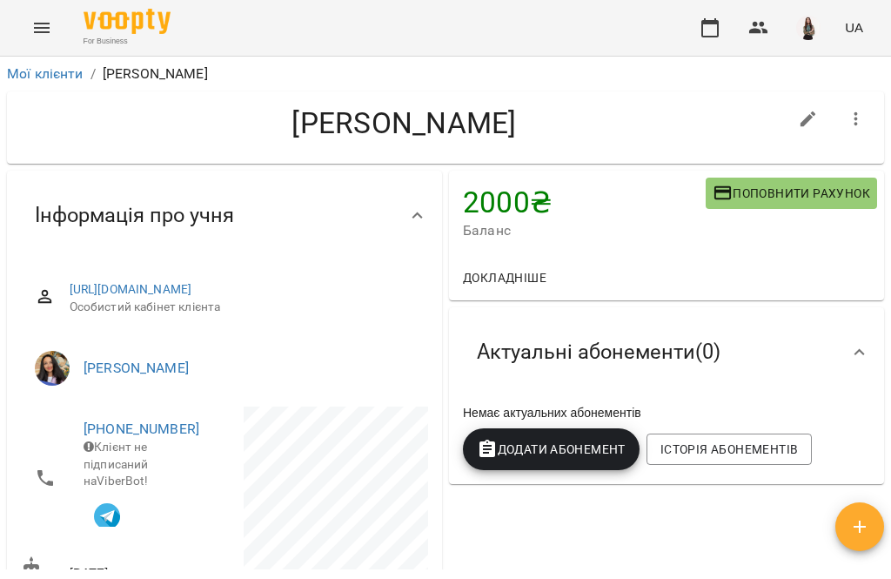
click at [43, 20] on icon "Menu" at bounding box center [41, 27] width 21 height 21
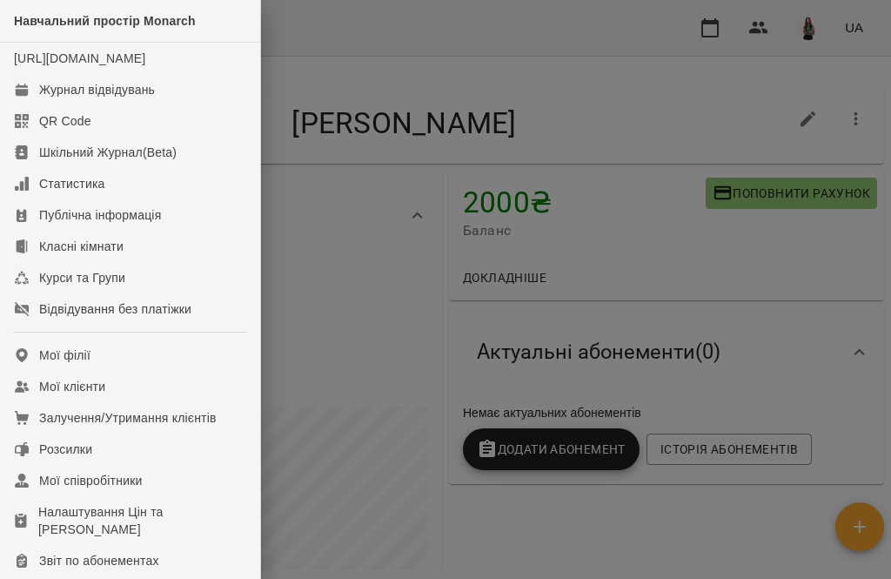
click at [156, 105] on link "Журнал відвідувань" at bounding box center [130, 89] width 260 height 31
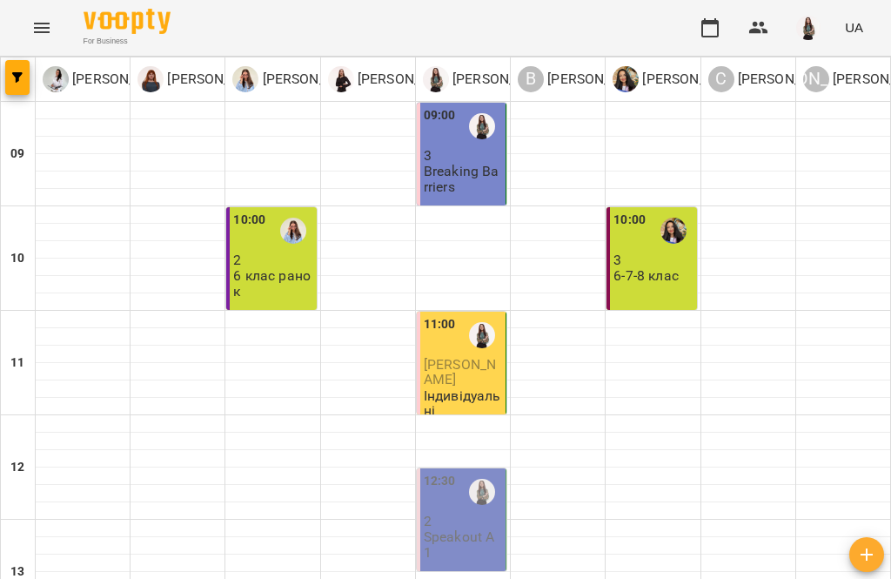
scroll to position [787, 0]
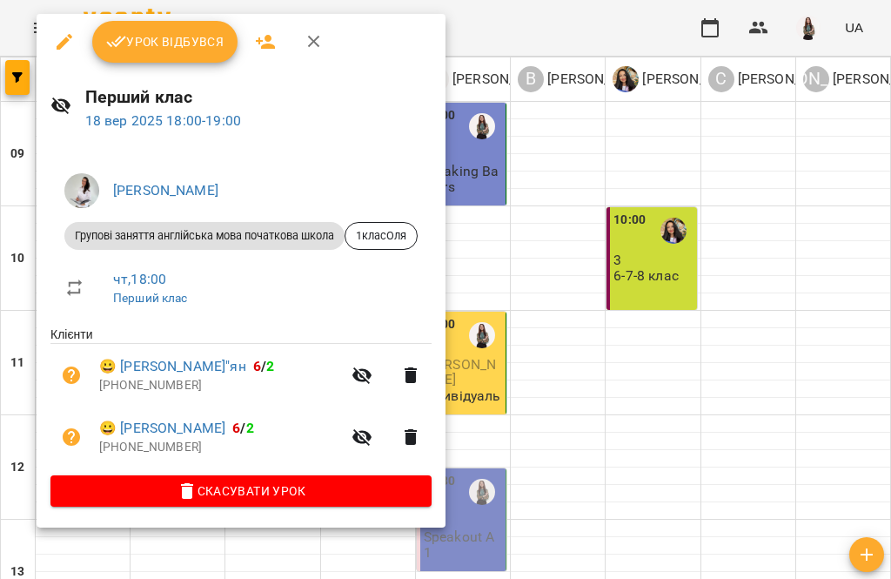
click at [324, 49] on button "button" at bounding box center [314, 42] width 42 height 42
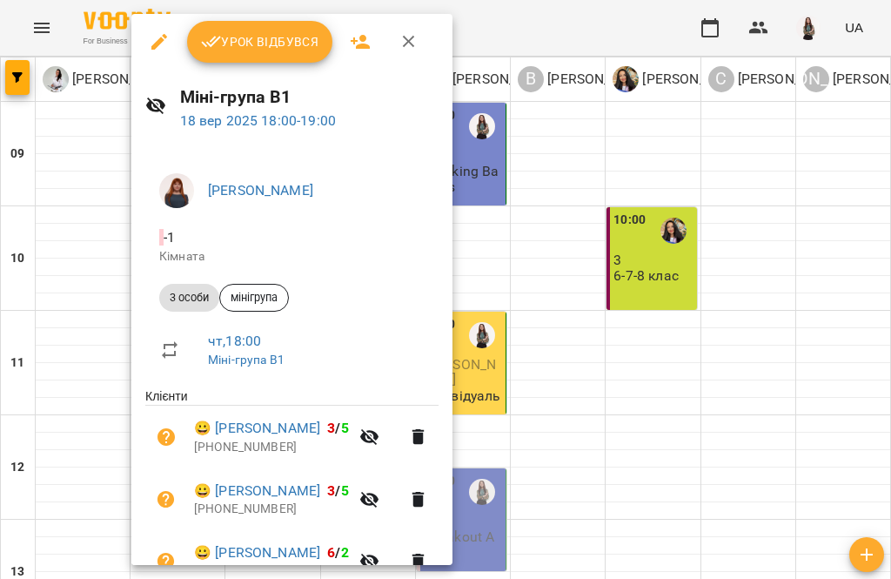
scroll to position [-1, 0]
click at [407, 31] on icon "button" at bounding box center [409, 41] width 21 height 21
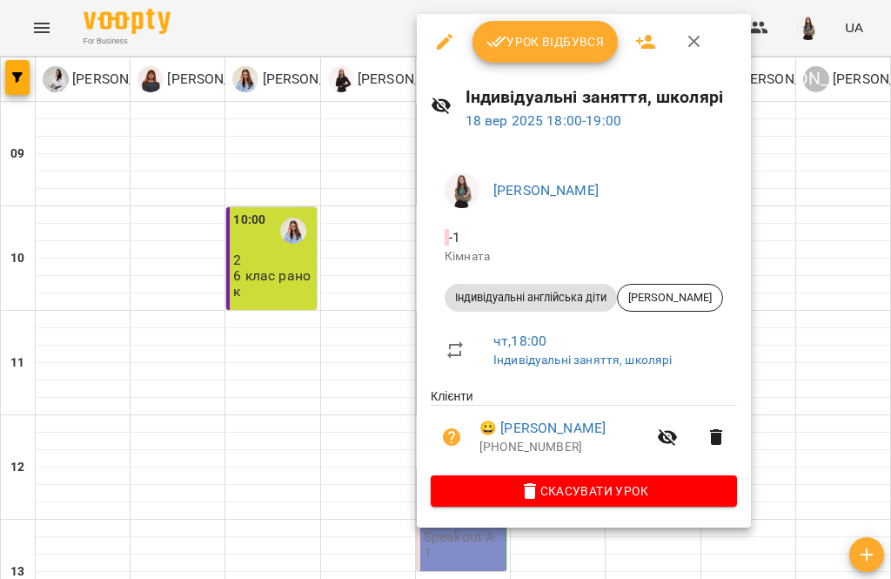
click at [606, 431] on link "😀 [PERSON_NAME]" at bounding box center [543, 428] width 126 height 21
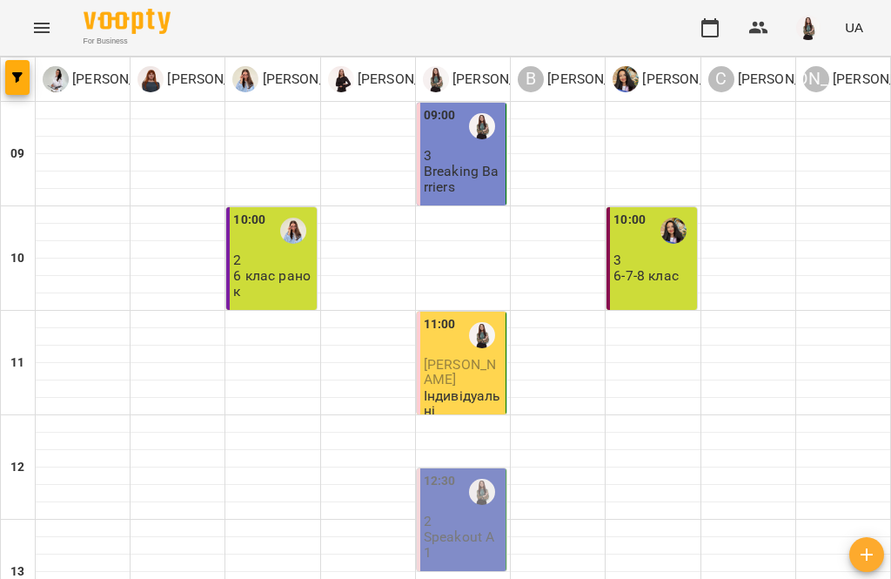
scroll to position [787, 0]
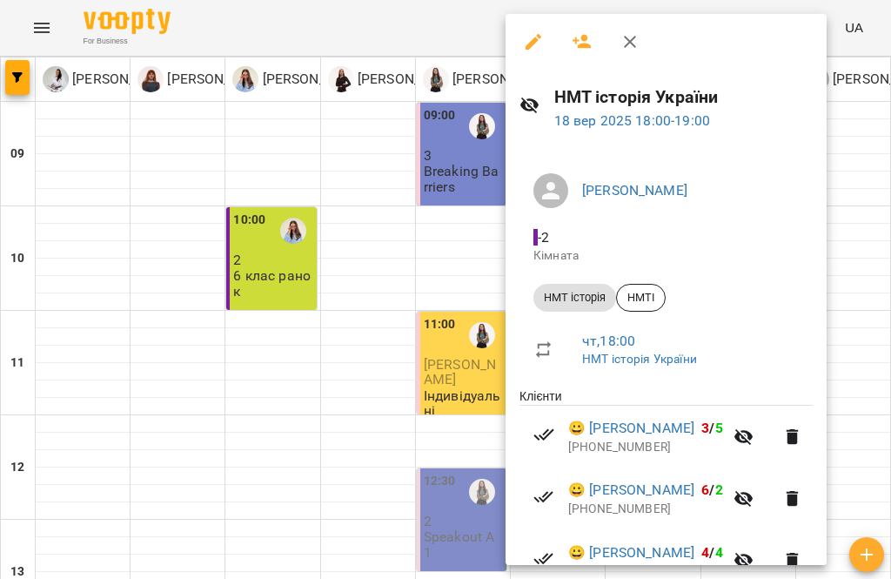
scroll to position [0, 0]
click at [638, 45] on icon "button" at bounding box center [630, 41] width 21 height 21
